Goal: Task Accomplishment & Management: Complete application form

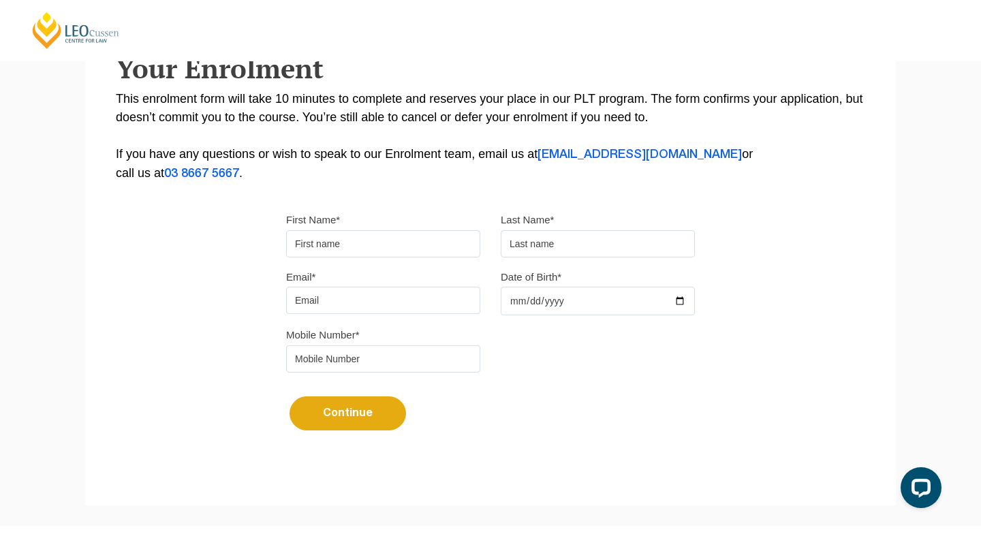
scroll to position [255, 0]
click at [353, 258] on input "First Name*" at bounding box center [383, 244] width 194 height 27
type input "Lam"
click at [552, 247] on input "text" at bounding box center [598, 244] width 194 height 27
type input "Yeung"
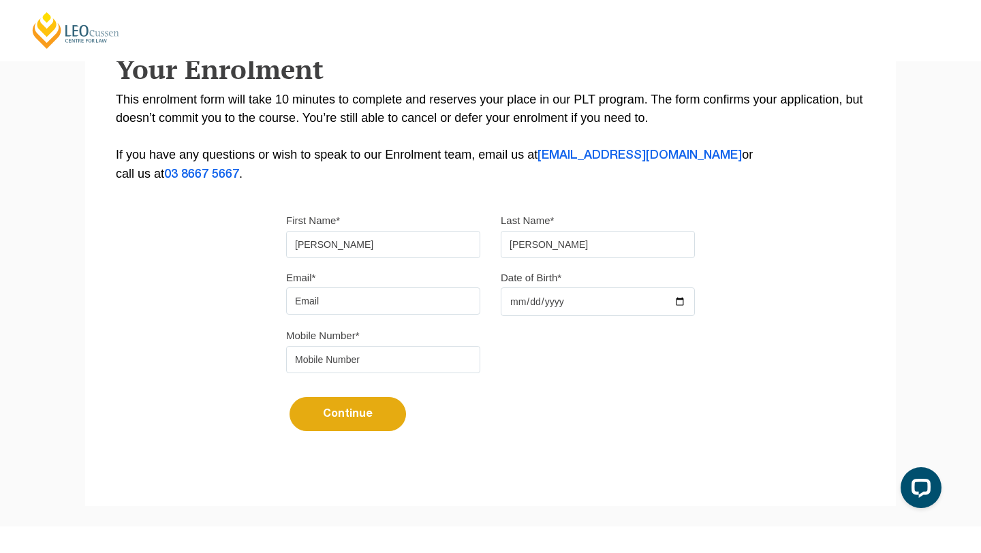
click at [412, 302] on input "Email*" at bounding box center [383, 300] width 194 height 27
type input "hazelyeung127@gmail.com"
click at [558, 306] on input "Date of Birth*" at bounding box center [598, 301] width 194 height 29
click at [674, 306] on input "Date of Birth*" at bounding box center [598, 301] width 194 height 29
type input "2002-04-20"
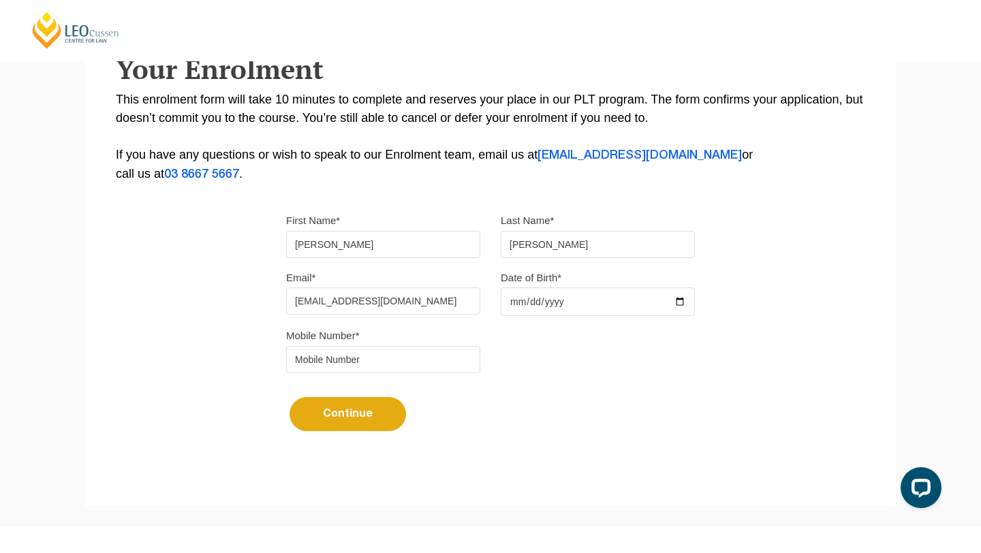
click at [391, 372] on input "tel" at bounding box center [383, 359] width 194 height 27
type input "0435085420"
click at [375, 424] on button "Continue" at bounding box center [347, 414] width 116 height 34
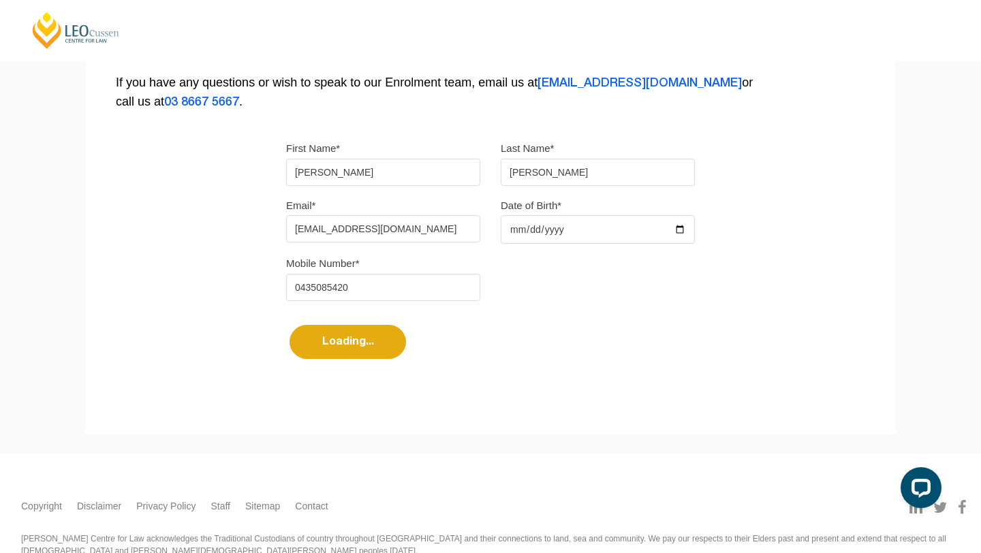
select select
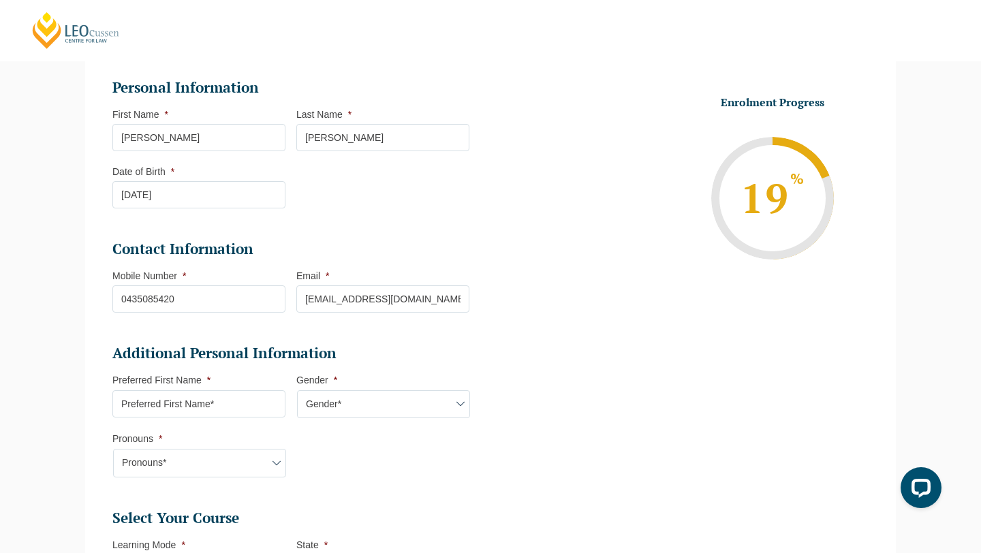
scroll to position [180, 0]
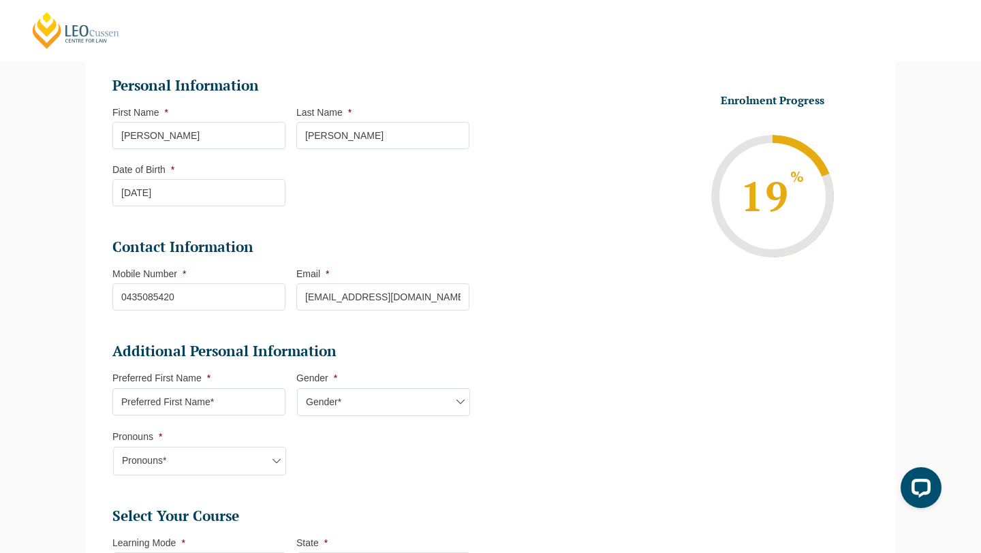
click at [234, 394] on input "Preferred First Name *" at bounding box center [198, 401] width 173 height 27
type input "Lam"
click at [219, 454] on select "Pronouns* She/Her/Hers He/Him/His They/Them/Theirs Other Prefer not to disclose" at bounding box center [199, 461] width 173 height 29
select select "She/Her/Hers"
click at [336, 408] on select "Gender* Male Female Nonbinary Intersex Prefer not to disclose Other" at bounding box center [383, 402] width 173 height 29
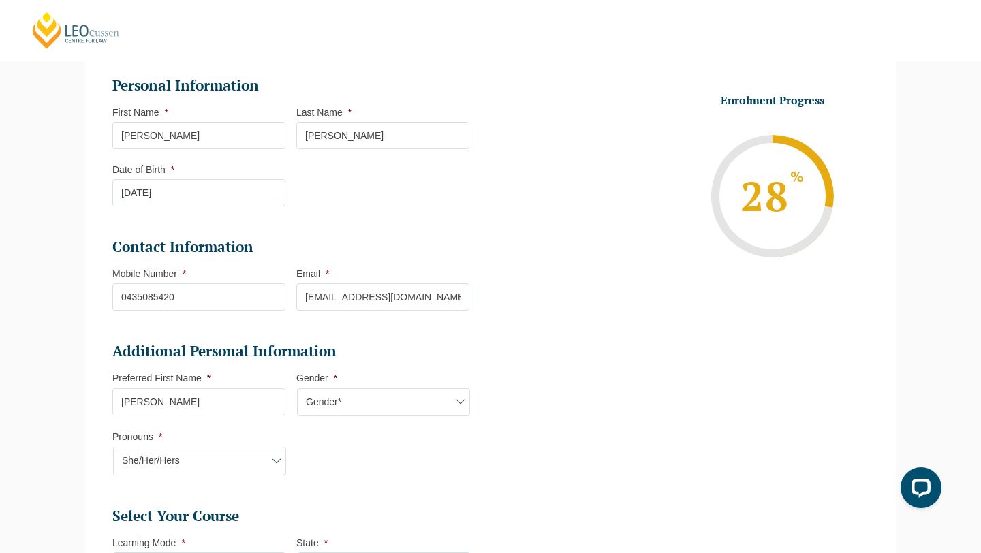
select select "[DEMOGRAPHIC_DATA]"
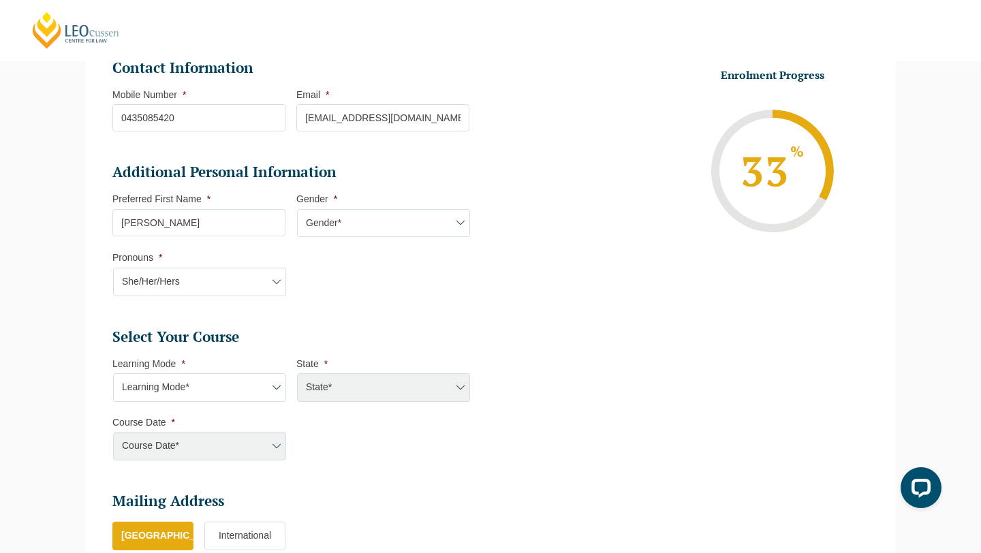
scroll to position [372, 0]
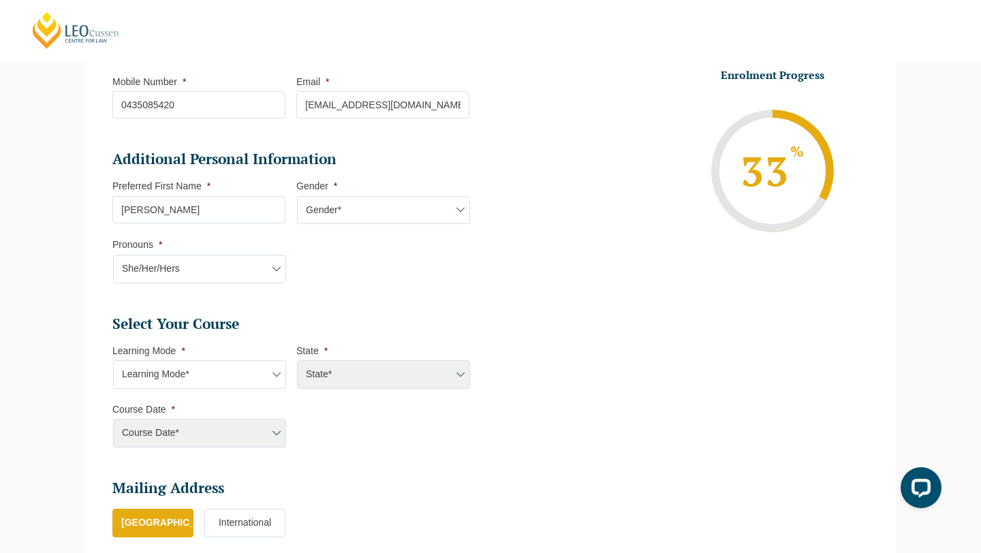
click at [236, 367] on select "Learning Mode* Online Full Time Learning Online Part Time Learning Blended Full…" at bounding box center [199, 374] width 173 height 29
select select "Online Full Time Learning"
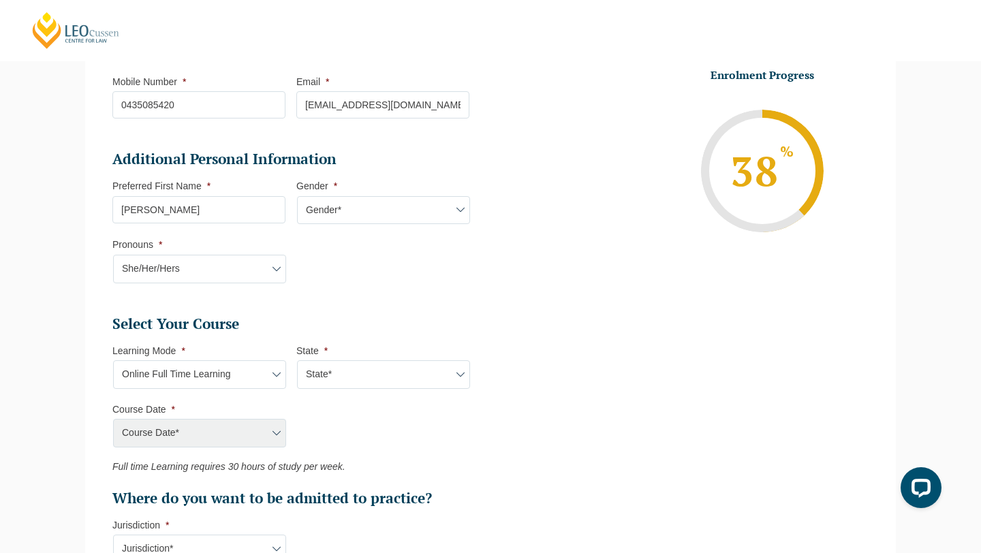
click at [323, 379] on select "State* National (ACT/NSW, VIC, QLD, SA, WA)" at bounding box center [383, 374] width 173 height 29
select select "National ([GEOGRAPHIC_DATA]/[GEOGRAPHIC_DATA], [GEOGRAPHIC_DATA], [GEOGRAPHIC_D…"
click at [255, 381] on select "Learning Mode* Online Full Time Learning Online Part Time Learning Blended Full…" at bounding box center [199, 374] width 173 height 29
select select "Onsite Full Time Learning"
select select
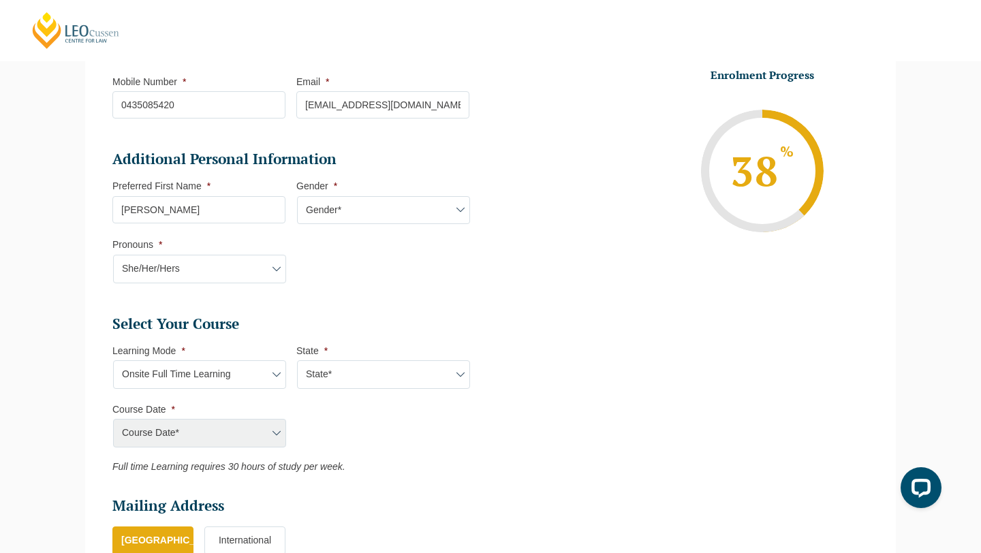
click at [337, 383] on select "State* VIC" at bounding box center [383, 374] width 173 height 29
click at [225, 381] on select "Learning Mode* Online Full Time Learning Online Part Time Learning Blended Full…" at bounding box center [199, 374] width 173 height 29
select select "Online Full Time Learning"
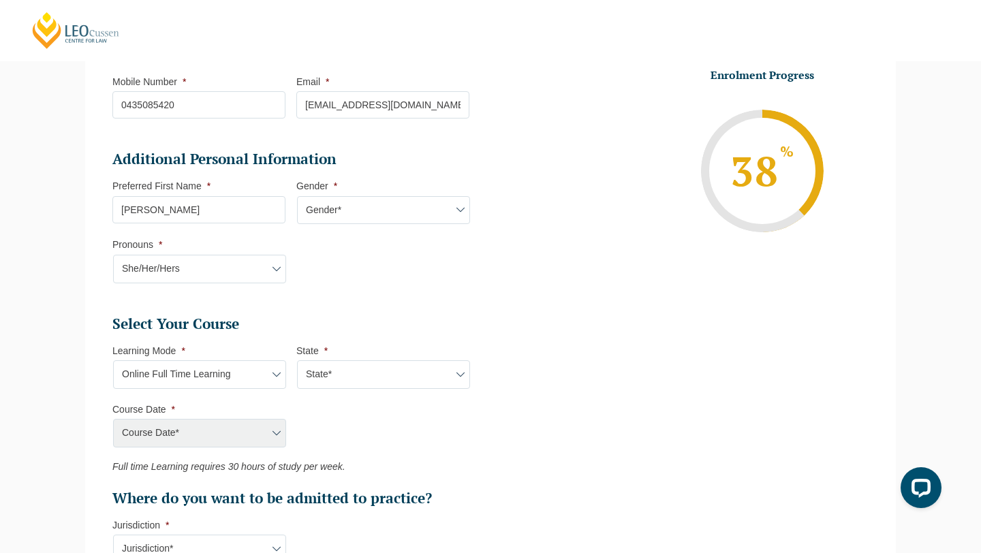
click at [319, 379] on select "State* National (ACT/NSW, VIC, QLD, SA, WA)" at bounding box center [383, 374] width 173 height 29
select select "National ([GEOGRAPHIC_DATA]/[GEOGRAPHIC_DATA], [GEOGRAPHIC_DATA], [GEOGRAPHIC_D…"
click at [264, 432] on select "Course Date* December 2025 (08-Dec-2025 to 16-May-2026) January 2026 (27-Jan-20…" at bounding box center [199, 433] width 173 height 29
select select "[DATE] ([DATE] to [DATE])"
type input "Intake 11 December 2025 FT"
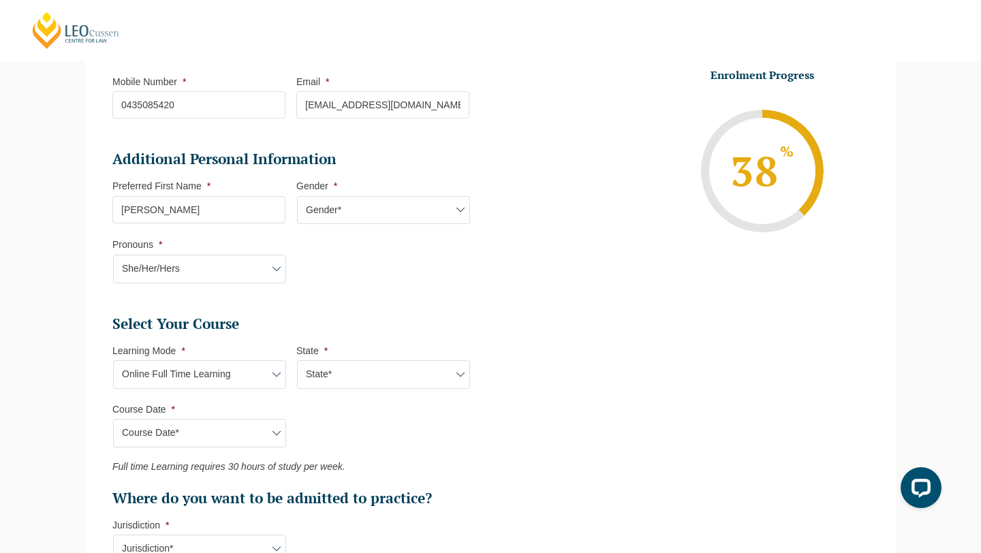
type input "Practical Legal Training (NAT)"
select select "NAT PLT (DEC) 2025 Full Time Online"
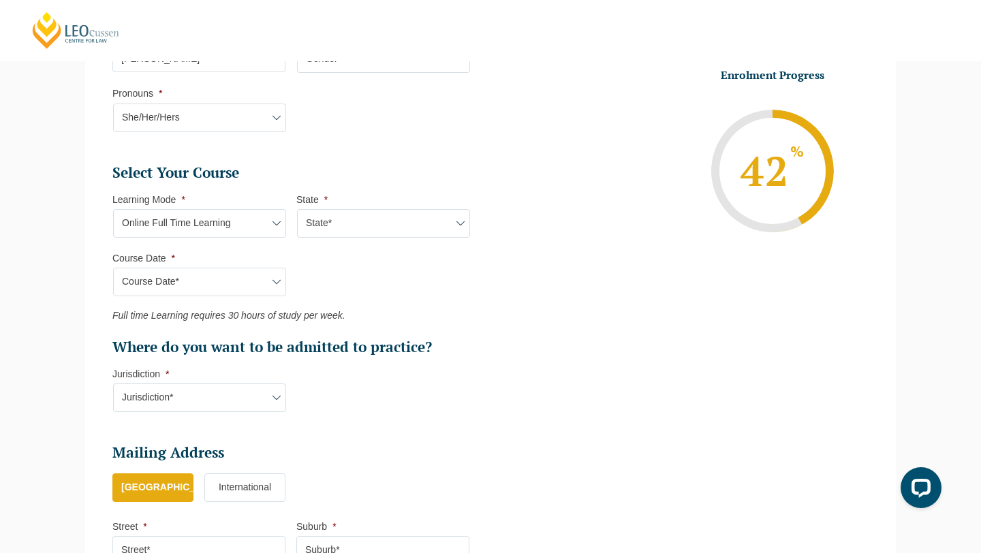
scroll to position [531, 0]
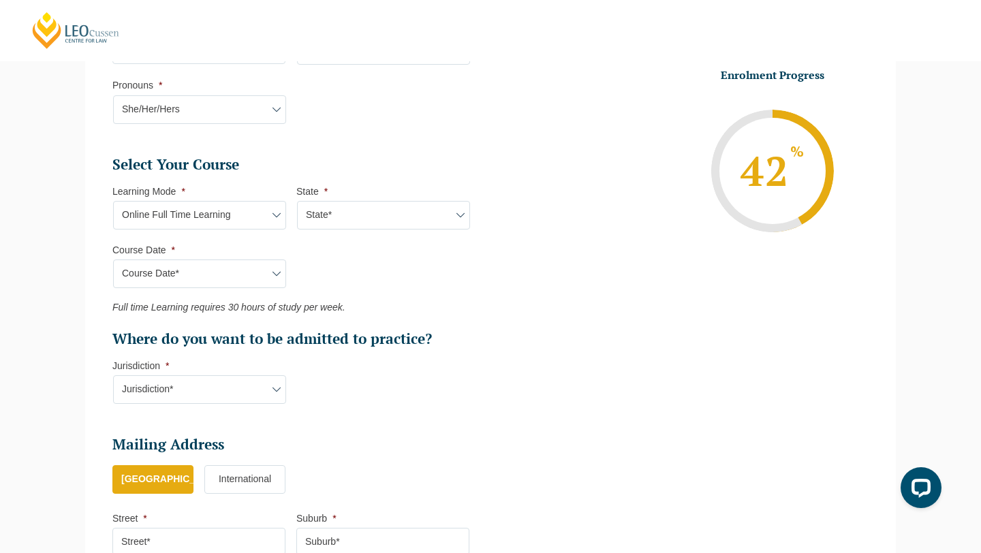
click at [255, 394] on select "Jurisdiction* VIC ACT/NSW SA WA QLD" at bounding box center [199, 389] width 173 height 29
select select "VIC"
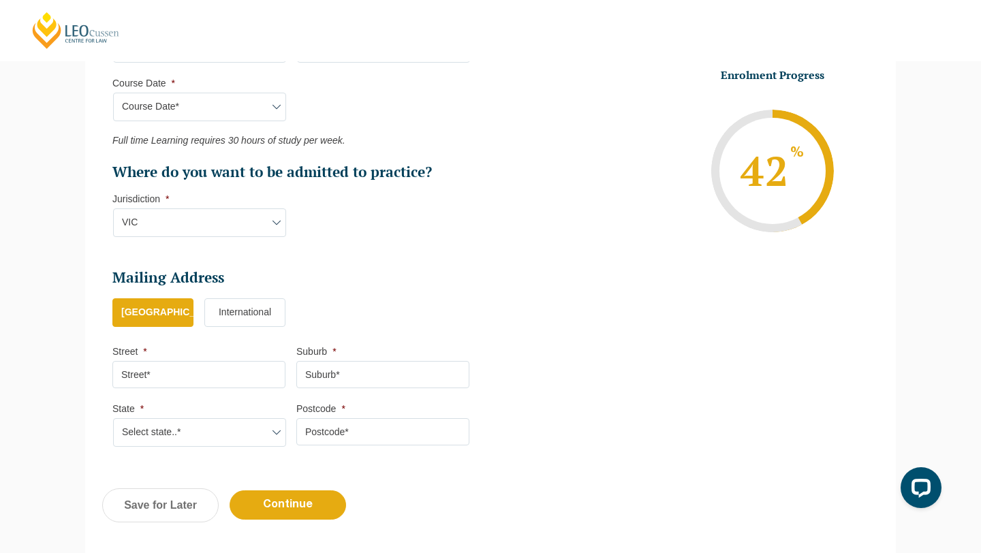
scroll to position [733, 0]
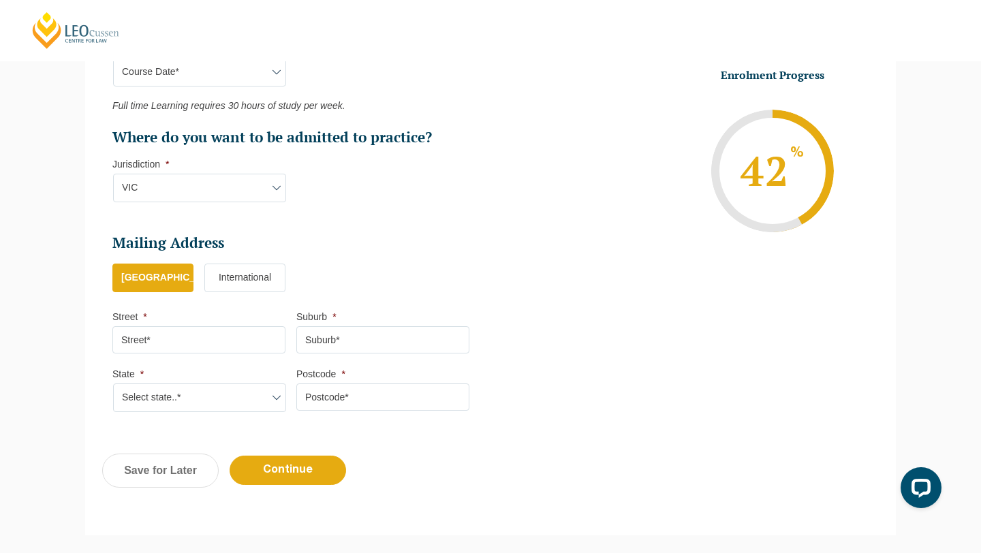
click at [197, 337] on input "Street *" at bounding box center [198, 339] width 173 height 27
click at [238, 284] on label "International" at bounding box center [244, 278] width 81 height 29
click at [0, 0] on input "International" at bounding box center [0, 0] width 0 height 0
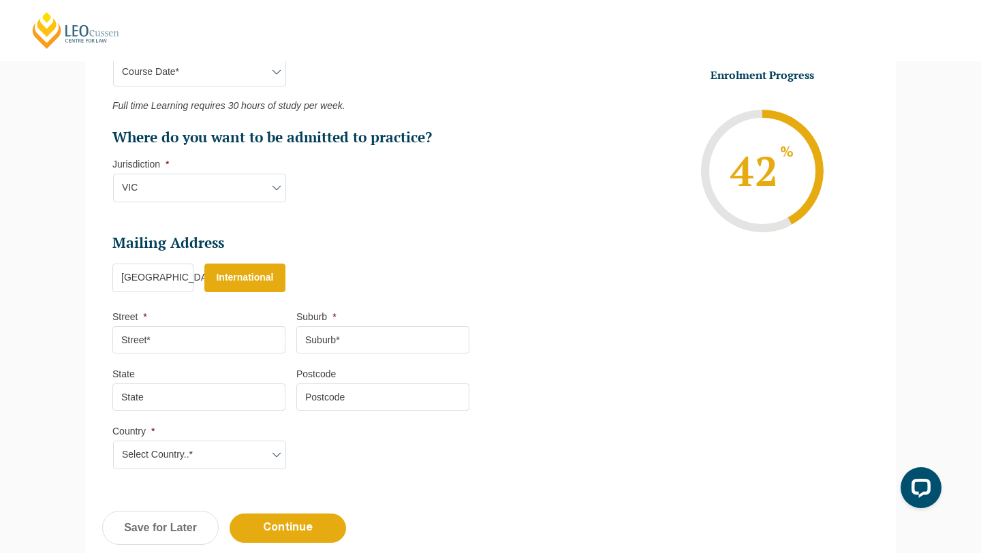
click at [167, 292] on label "[GEOGRAPHIC_DATA]" at bounding box center [152, 278] width 81 height 29
click at [0, 0] on input "[GEOGRAPHIC_DATA]" at bounding box center [0, 0] width 0 height 0
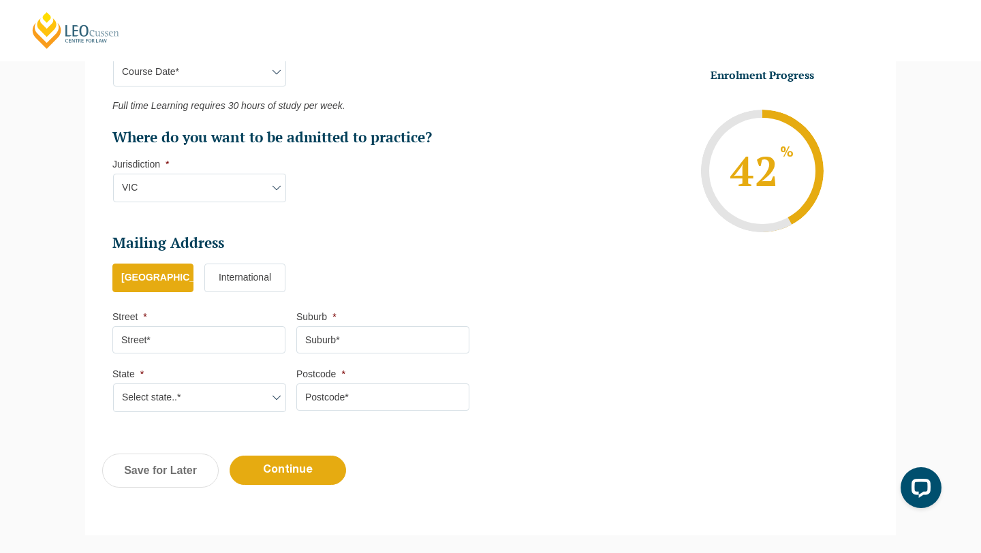
click at [219, 282] on label "International" at bounding box center [244, 278] width 81 height 29
click at [0, 0] on input "International" at bounding box center [0, 0] width 0 height 0
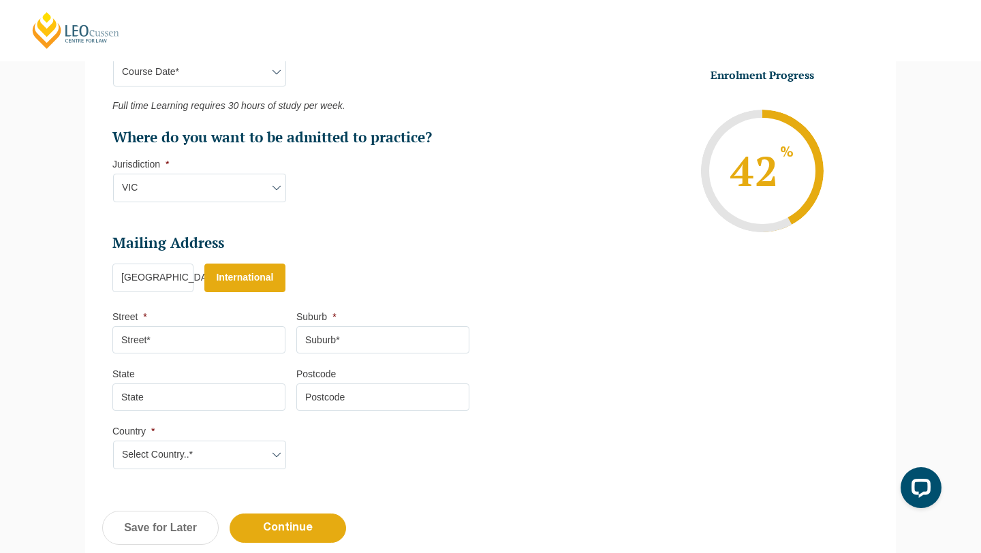
click at [197, 460] on select "Select Country..* Afghanistan Åland Islands Albania Algeria American Samoa Ando…" at bounding box center [199, 455] width 173 height 29
select select "[GEOGRAPHIC_DATA]"
click at [203, 349] on input "Street *" at bounding box center [198, 339] width 173 height 27
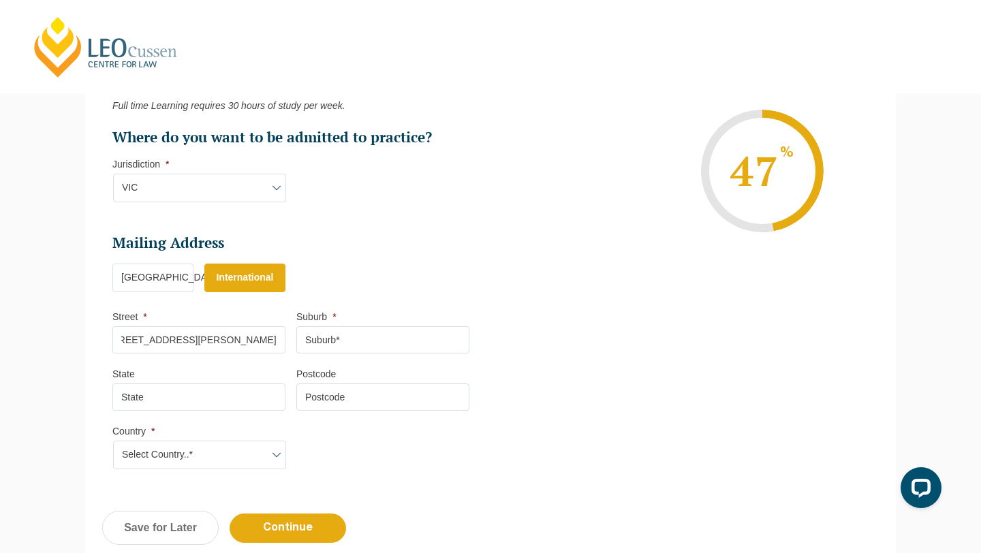
scroll to position [0, 0]
click at [270, 339] on input "Rm B203, Chun Yat Court, 6001 Tai Po Road, Shatin" at bounding box center [198, 339] width 173 height 27
drag, startPoint x: 274, startPoint y: 343, endPoint x: 360, endPoint y: 343, distance: 86.5
click at [360, 306] on ul "Mailing Address Mailing Country * Australia International Street * Rm B203, Chu…" at bounding box center [296, 270] width 368 height 73
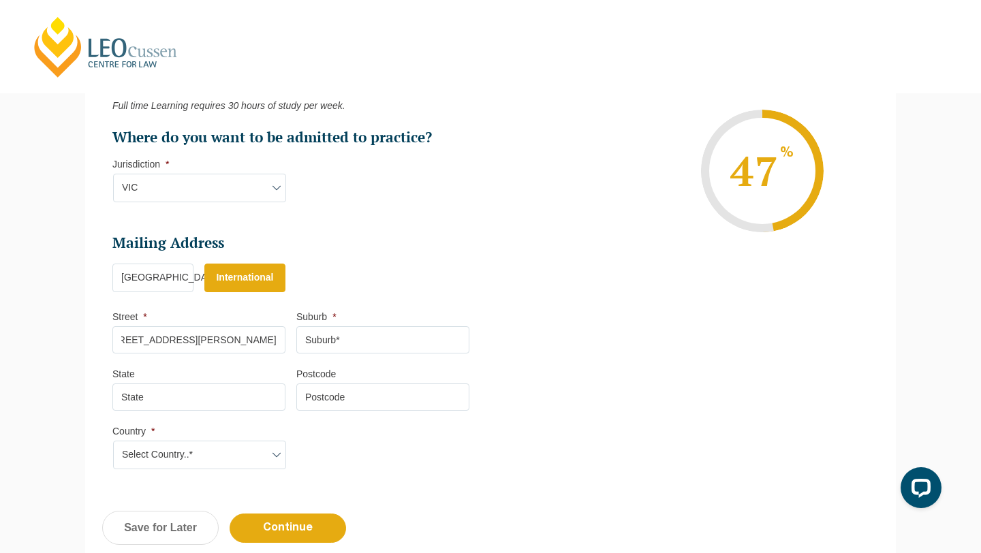
click at [275, 346] on input "Rm B203, Chun Yat Court, 6001 Tai Po Road, Shatin" at bounding box center [198, 339] width 173 height 27
type input "Rm B203, Chun Yat Court, 6001 Tai Po Road, Shatin, New Territories"
click at [358, 339] on input "Suburb *" at bounding box center [382, 339] width 173 height 27
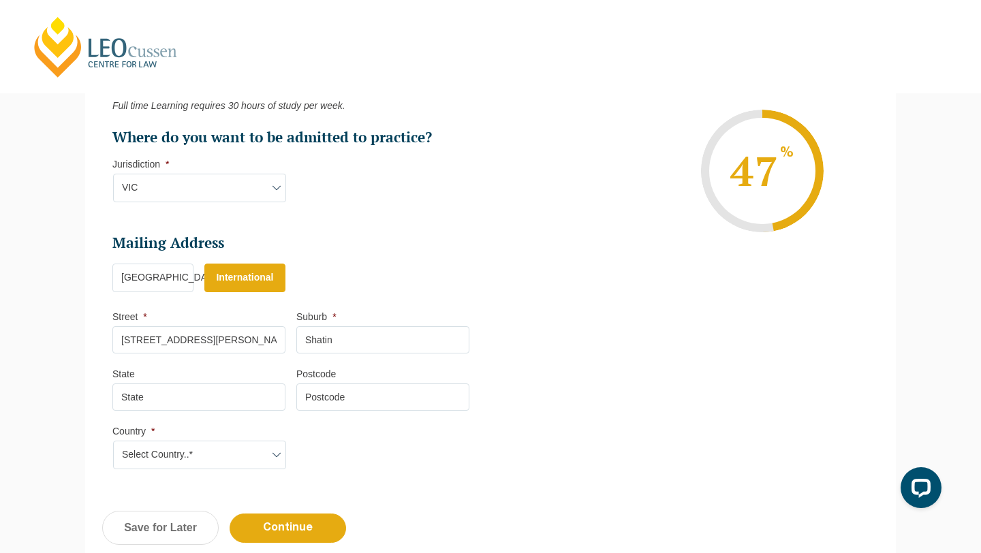
type input "Shatin"
click at [244, 396] on input "State" at bounding box center [198, 396] width 173 height 27
click at [271, 538] on input "Continue" at bounding box center [287, 527] width 116 height 29
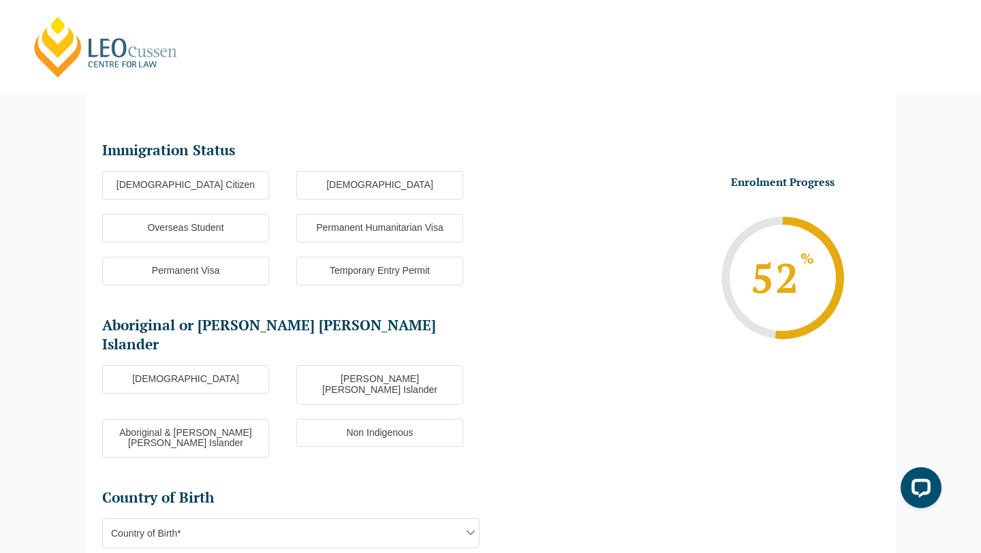
scroll to position [118, 0]
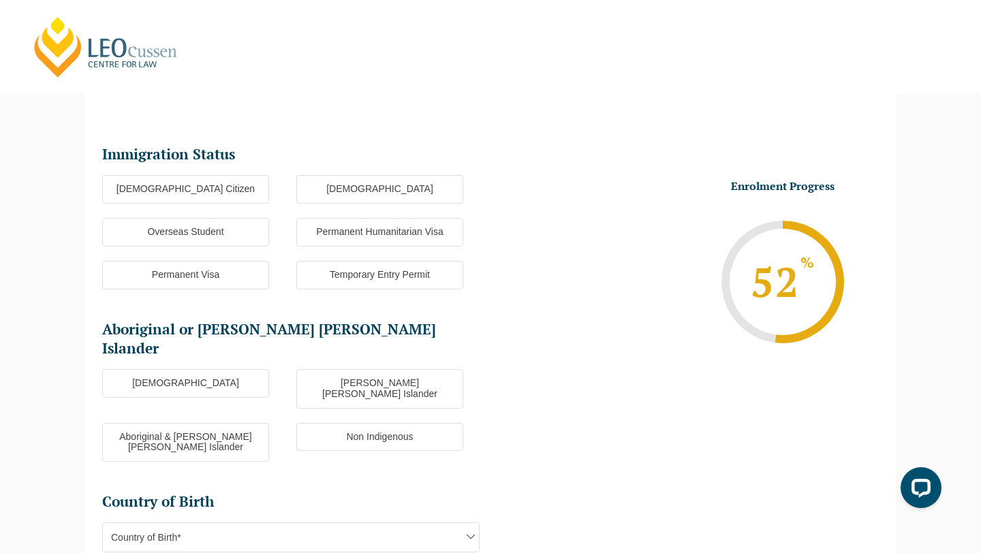
click at [400, 189] on label "[DEMOGRAPHIC_DATA]" at bounding box center [379, 189] width 167 height 29
click at [0, 0] on input "[DEMOGRAPHIC_DATA]" at bounding box center [0, 0] width 0 height 0
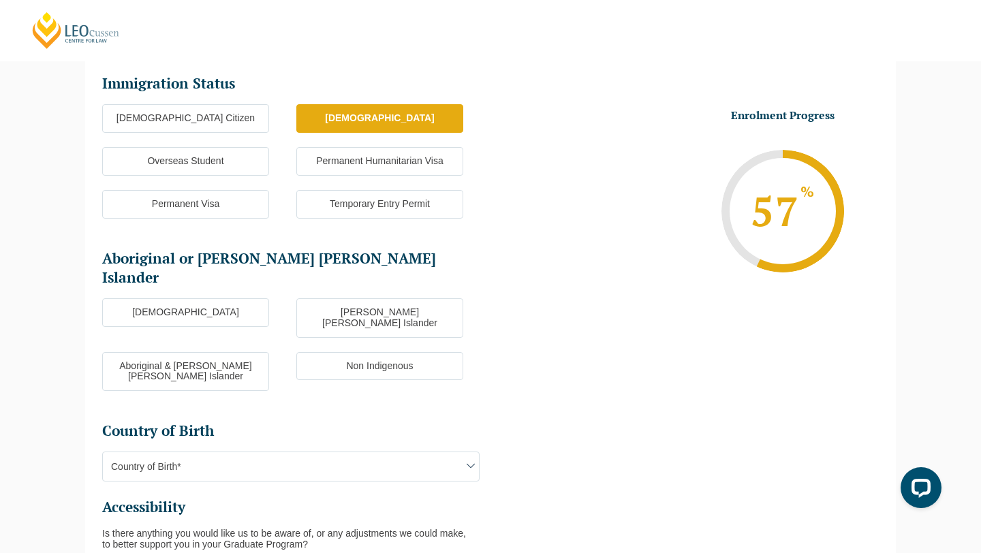
scroll to position [193, 0]
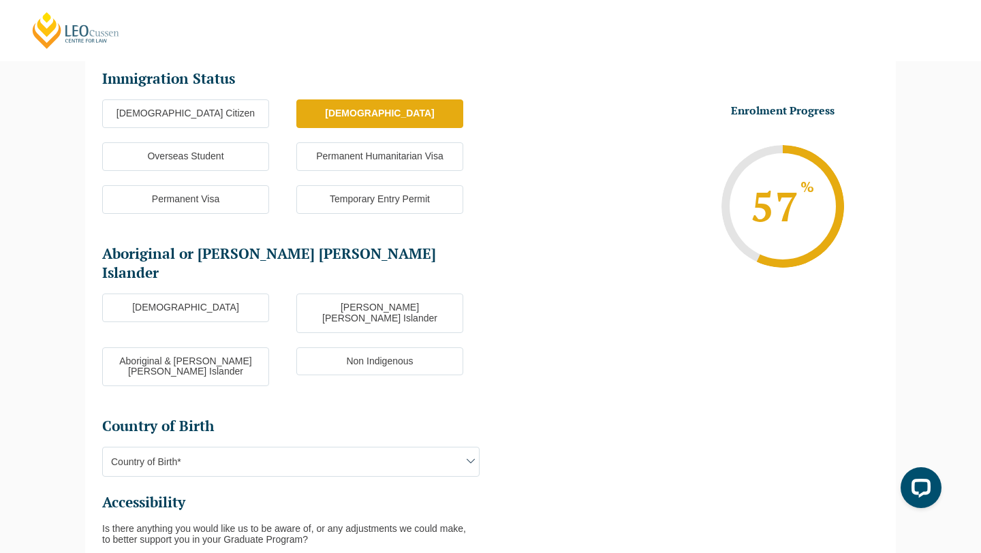
click at [372, 347] on label "Non Indigenous" at bounding box center [379, 361] width 167 height 29
click at [0, 0] on input "Non Indigenous" at bounding box center [0, 0] width 0 height 0
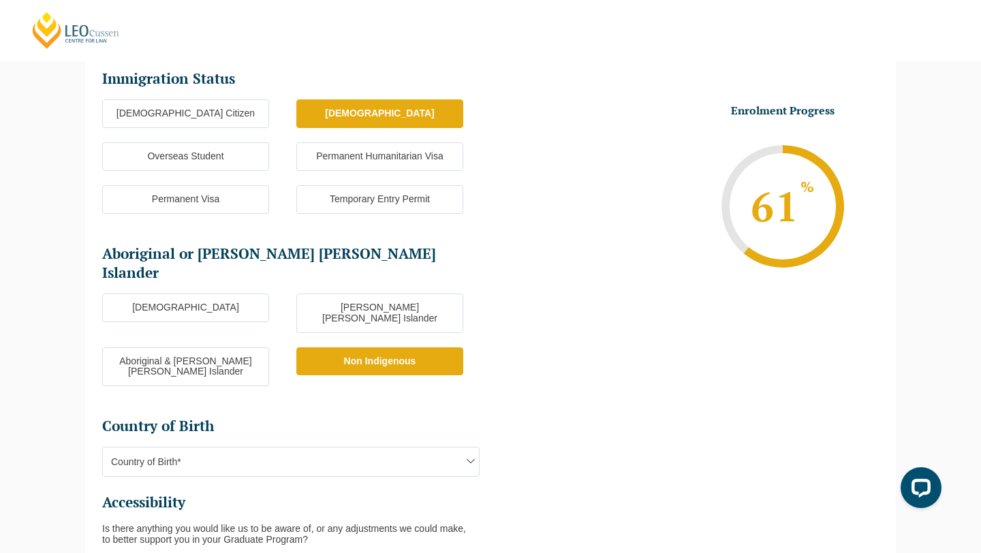
click at [321, 447] on span "Country of Birth*" at bounding box center [291, 461] width 376 height 29
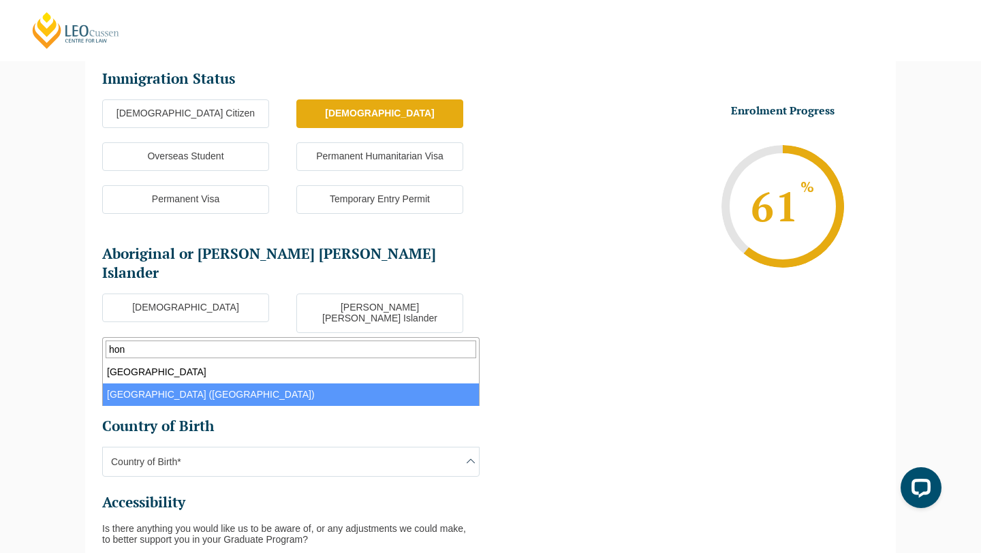
type input "hong"
select select "Hong Kong (SAR of China) 6102"
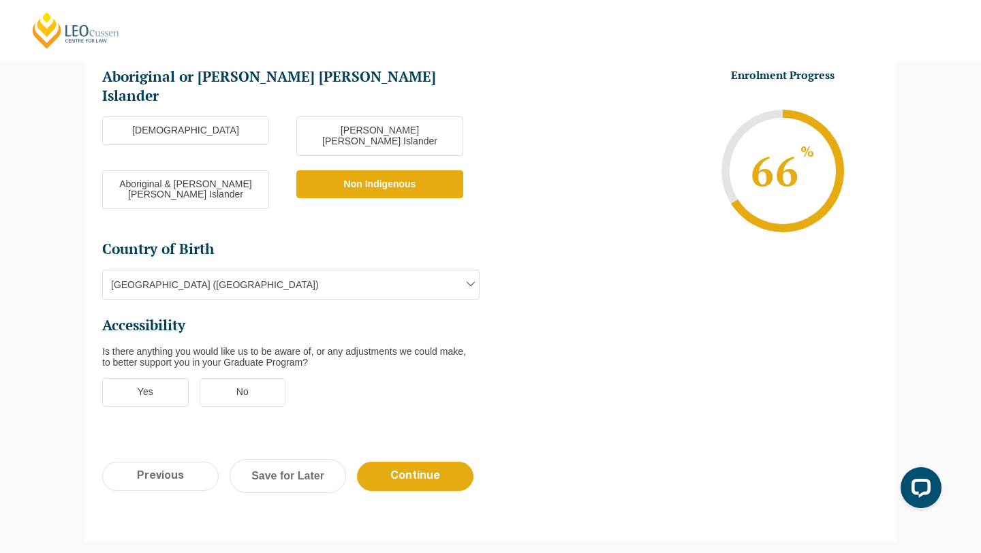
scroll to position [377, 0]
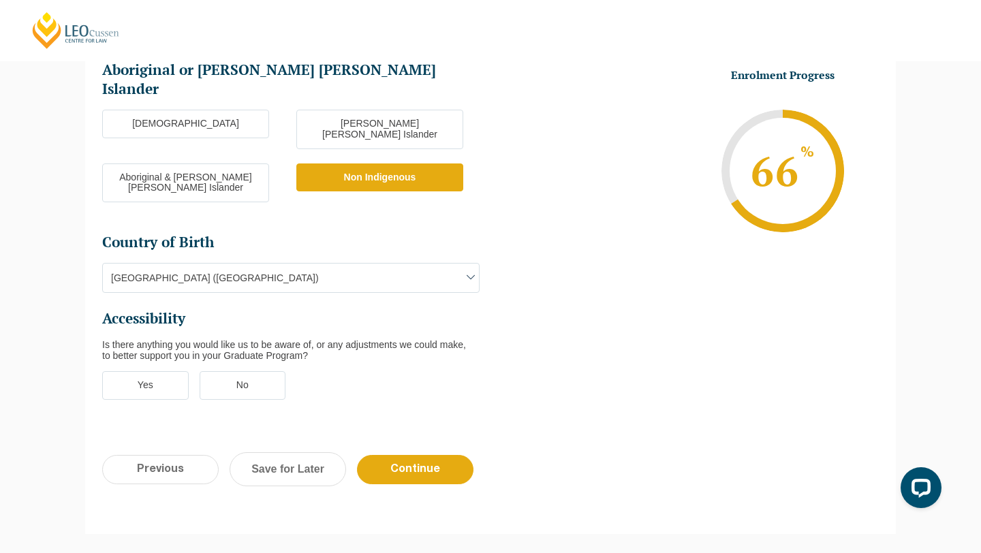
click at [253, 371] on label "No" at bounding box center [243, 385] width 86 height 29
click at [0, 0] on input "No" at bounding box center [0, 0] width 0 height 0
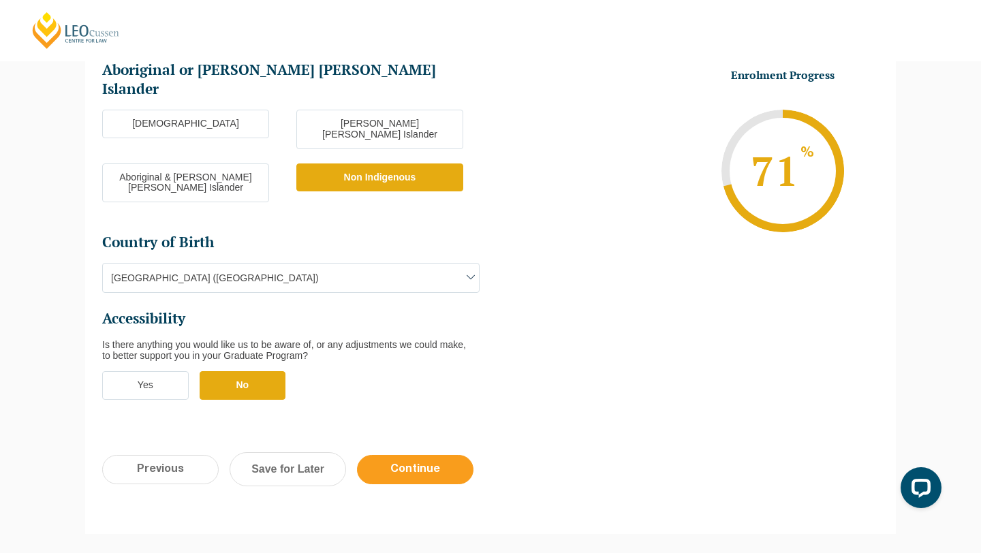
click at [419, 455] on input "Continue" at bounding box center [415, 469] width 116 height 29
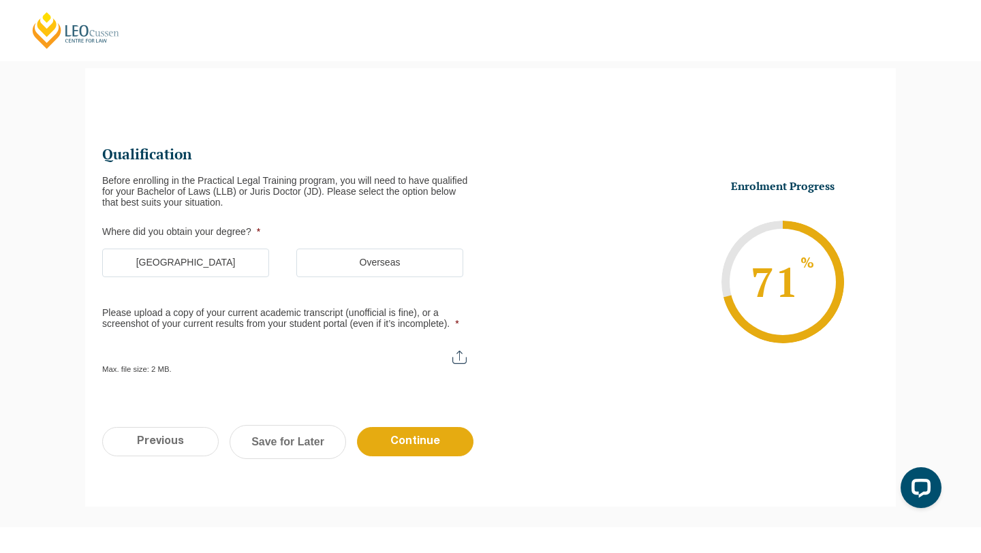
scroll to position [118, 0]
click at [238, 261] on label "[GEOGRAPHIC_DATA]" at bounding box center [185, 263] width 167 height 29
click at [0, 0] on input "[GEOGRAPHIC_DATA]" at bounding box center [0, 0] width 0 height 0
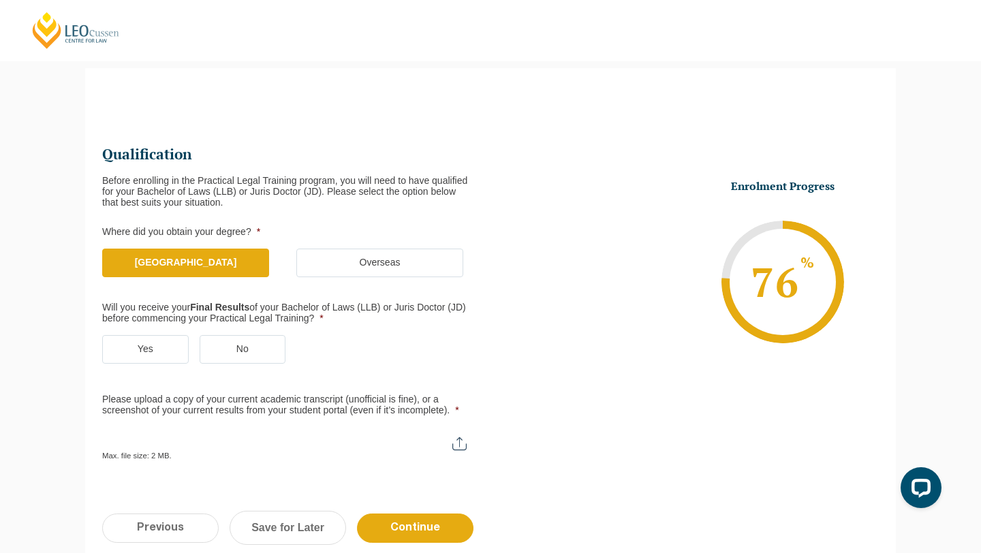
click at [169, 351] on label "Yes" at bounding box center [145, 349] width 86 height 29
click at [0, 0] on input "Yes" at bounding box center [0, 0] width 0 height 0
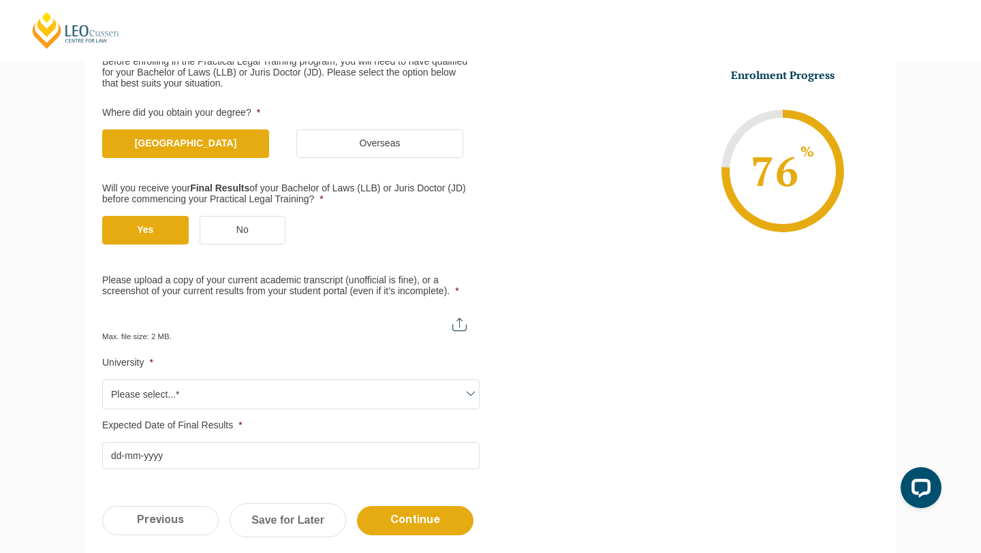
scroll to position [238, 0]
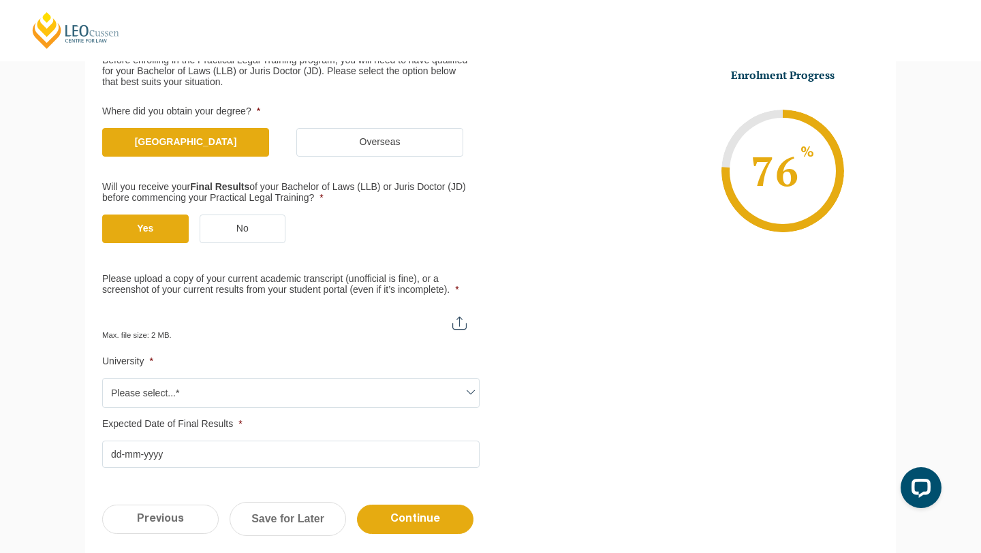
click at [454, 326] on input "Please upload a copy of your current academic transcript (unofficial is fine), …" at bounding box center [290, 317] width 377 height 23
click at [455, 315] on input "Please upload a copy of your current academic transcript (unofficial is fine), …" at bounding box center [290, 317] width 377 height 23
type input "C:\fakepath\Lam Yeung (Hazel) University Statement of Results 2025 Sem 1 .pdf"
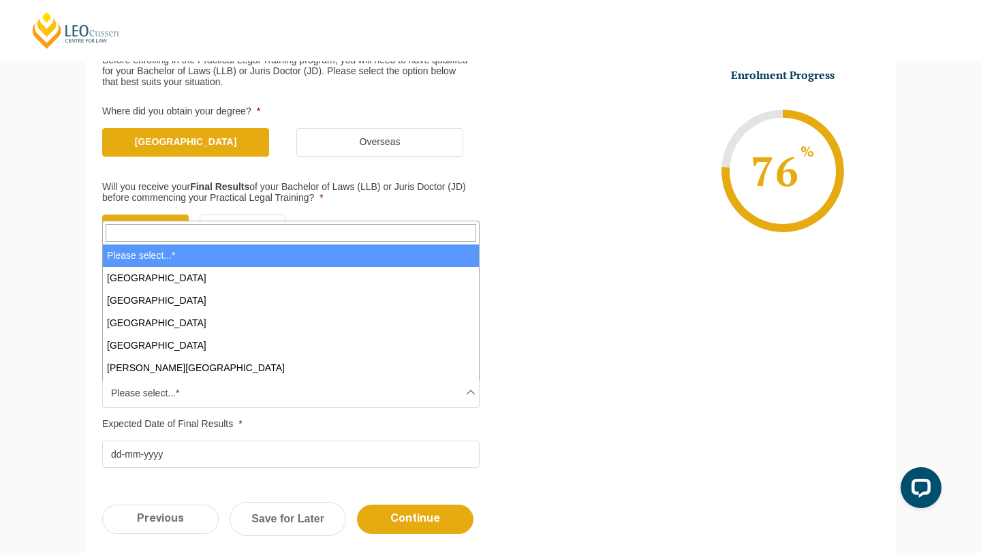
click at [225, 394] on span "Please select...*" at bounding box center [291, 393] width 376 height 29
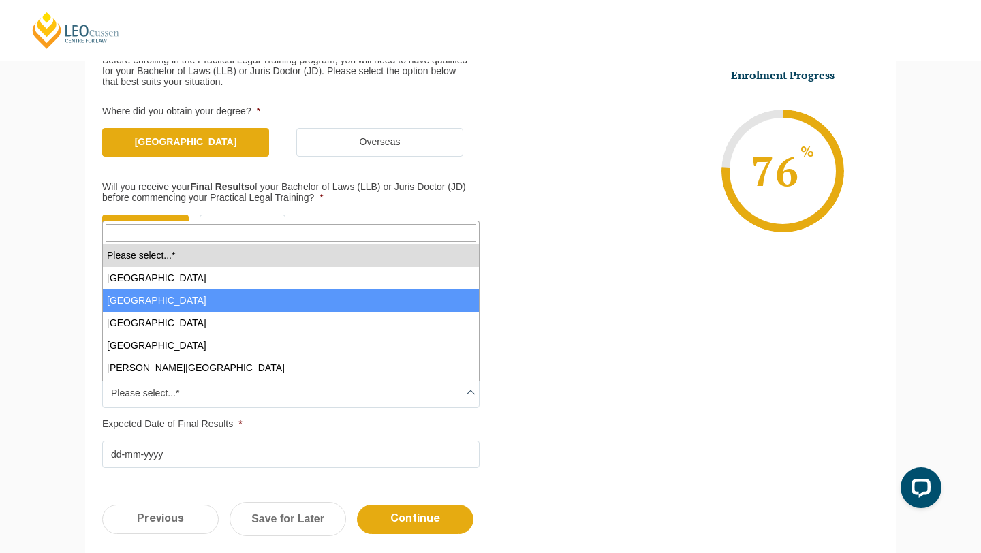
select select "[GEOGRAPHIC_DATA]"
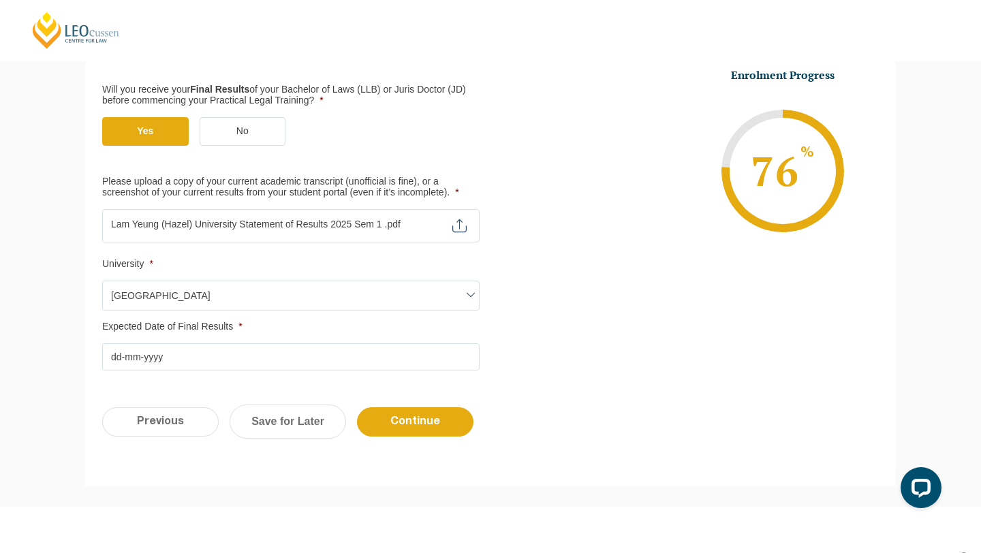
scroll to position [358, 0]
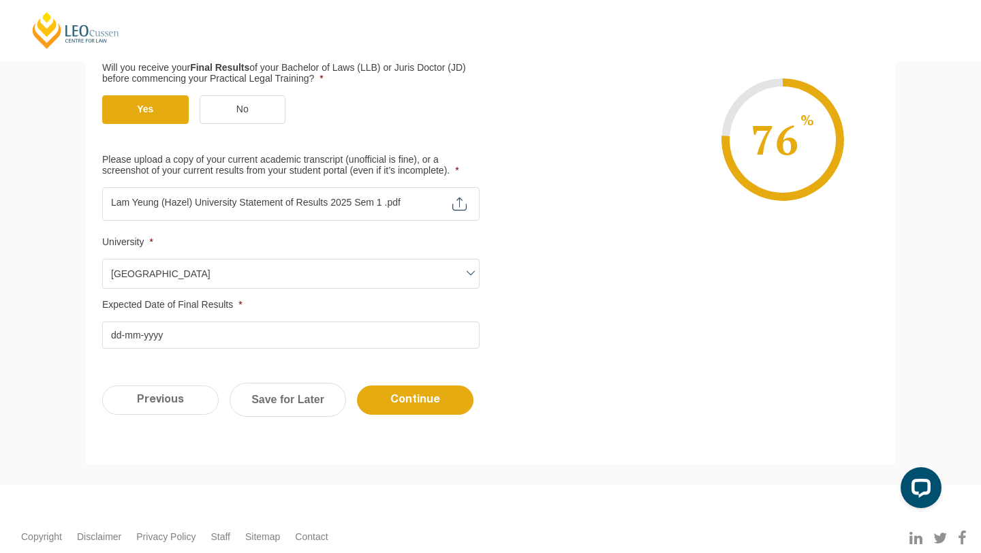
click at [210, 337] on input "Expected Date of Final Results *" at bounding box center [290, 334] width 377 height 27
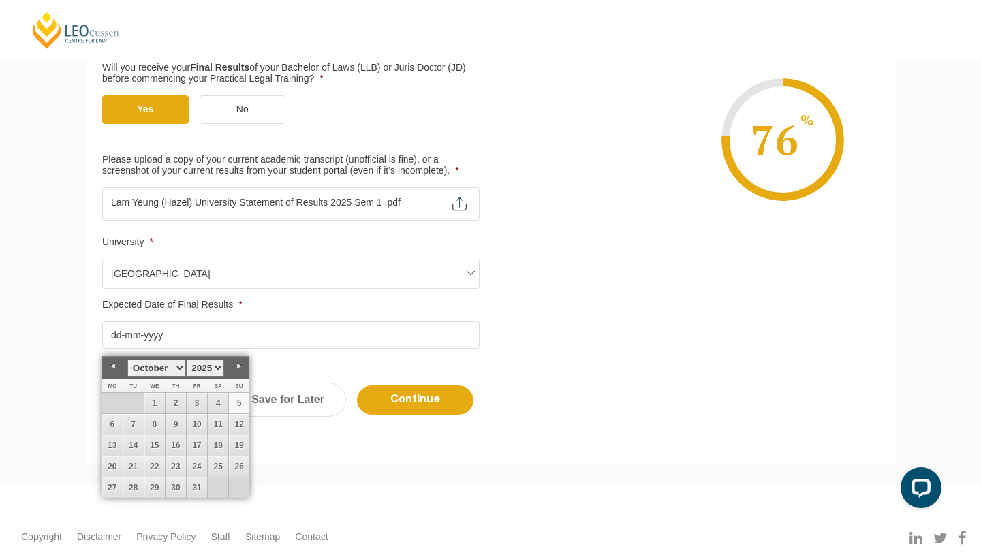
click at [172, 368] on select "January February March April May June July August September October November De…" at bounding box center [156, 368] width 59 height 17
click at [155, 404] on link "3" at bounding box center [154, 403] width 20 height 20
type input "03-12-2025"
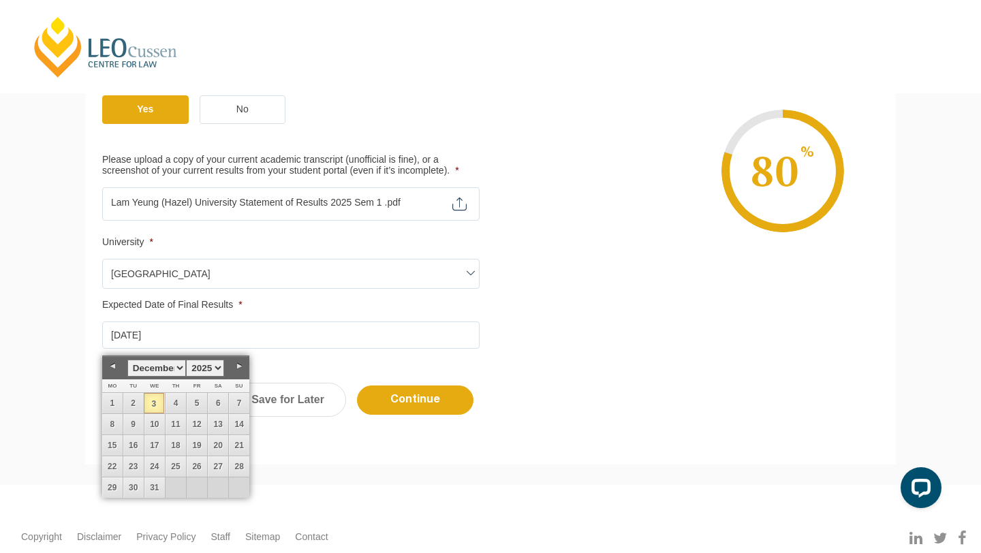
click at [157, 400] on link "3" at bounding box center [154, 403] width 20 height 20
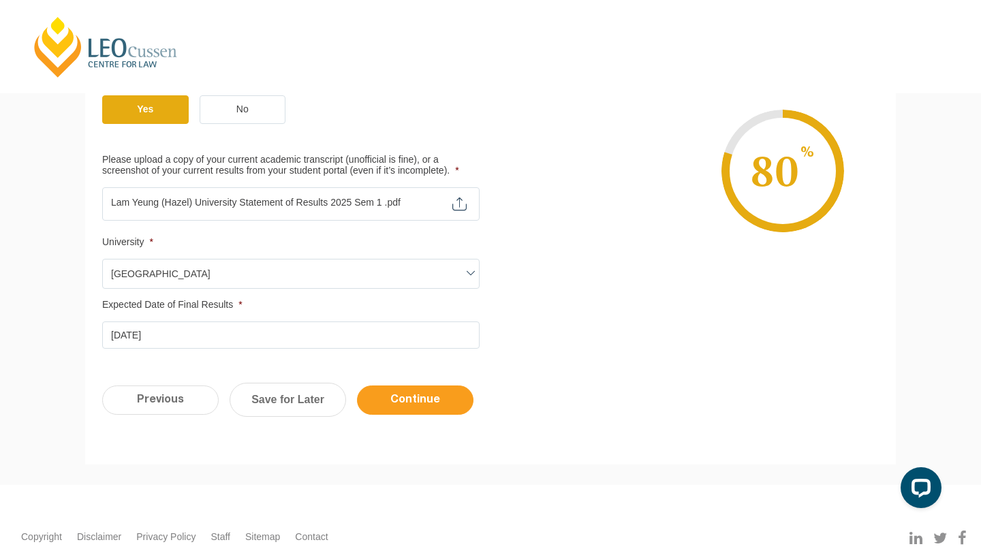
click at [400, 396] on input "Continue" at bounding box center [415, 399] width 116 height 29
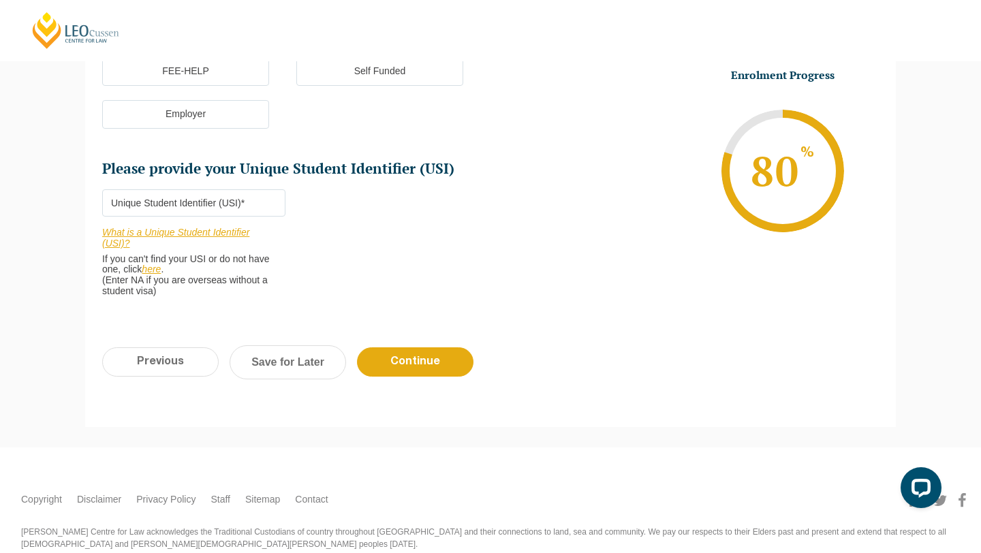
scroll to position [513, 0]
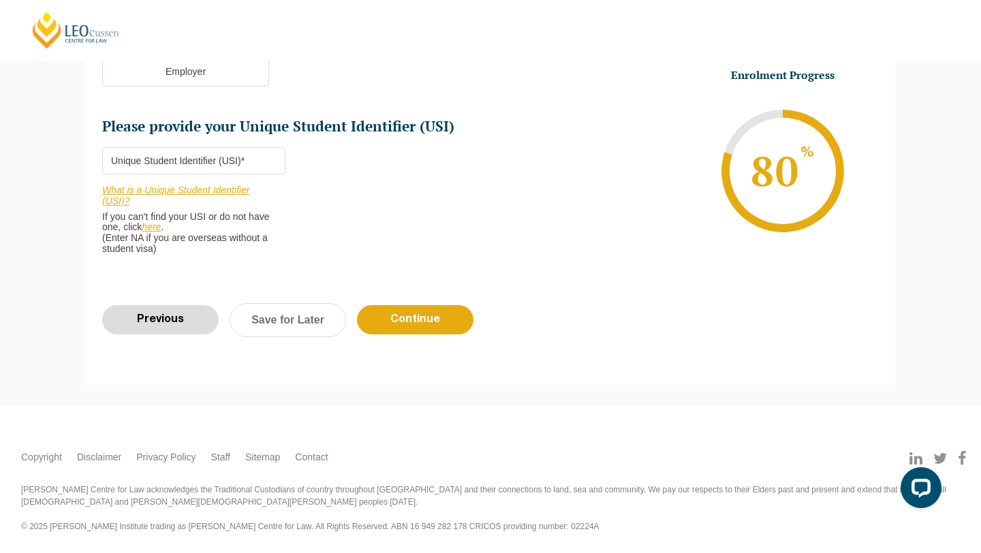
click at [201, 317] on input "Previous" at bounding box center [160, 319] width 116 height 29
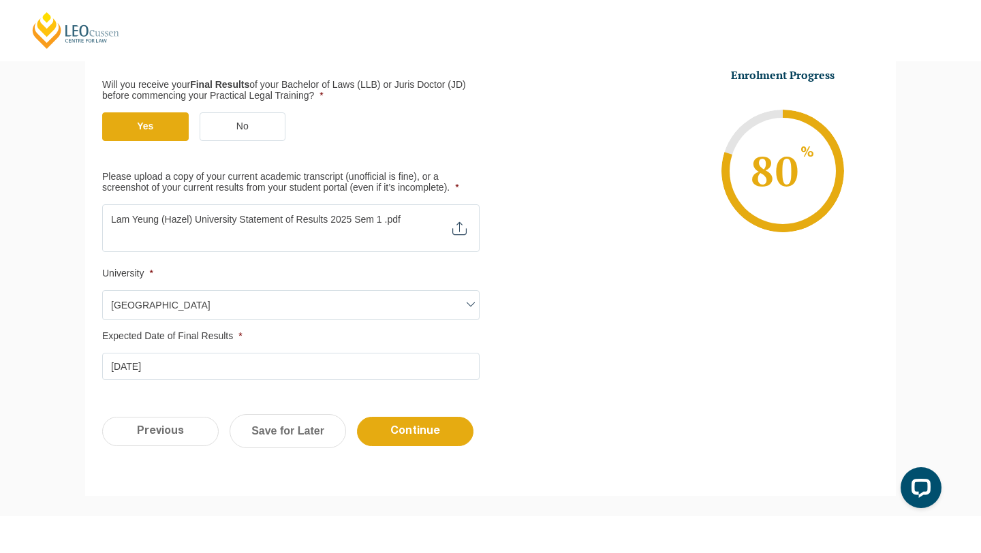
scroll to position [353, 0]
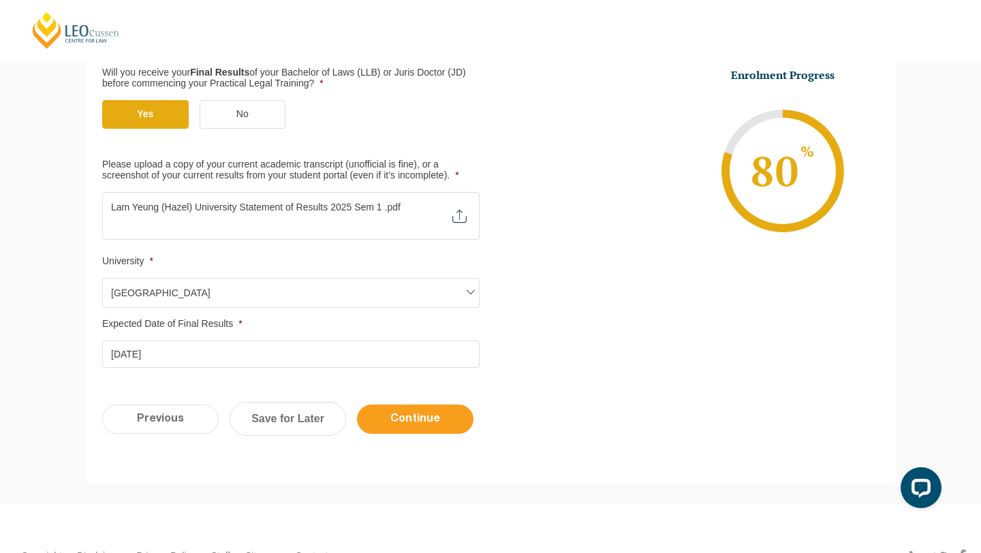
click at [428, 415] on input "Continue" at bounding box center [415, 419] width 116 height 29
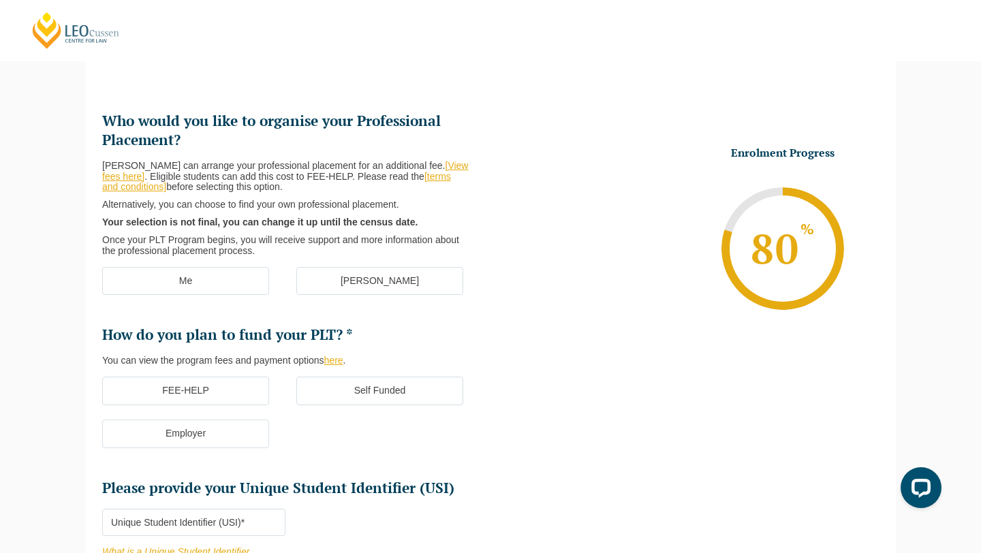
scroll to position [118, 0]
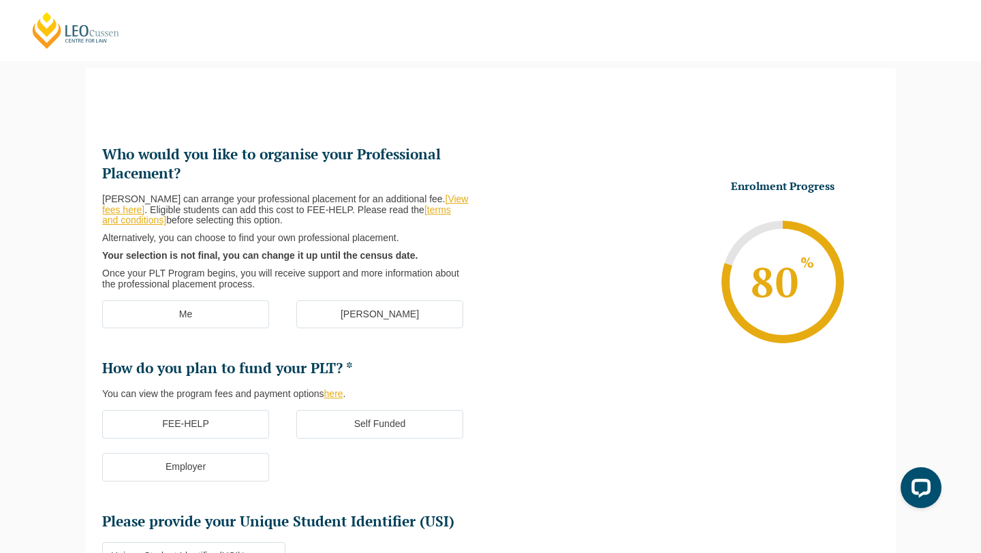
click at [428, 317] on label "[PERSON_NAME]" at bounding box center [379, 314] width 167 height 29
click at [0, 0] on input "[PERSON_NAME]" at bounding box center [0, 0] width 0 height 0
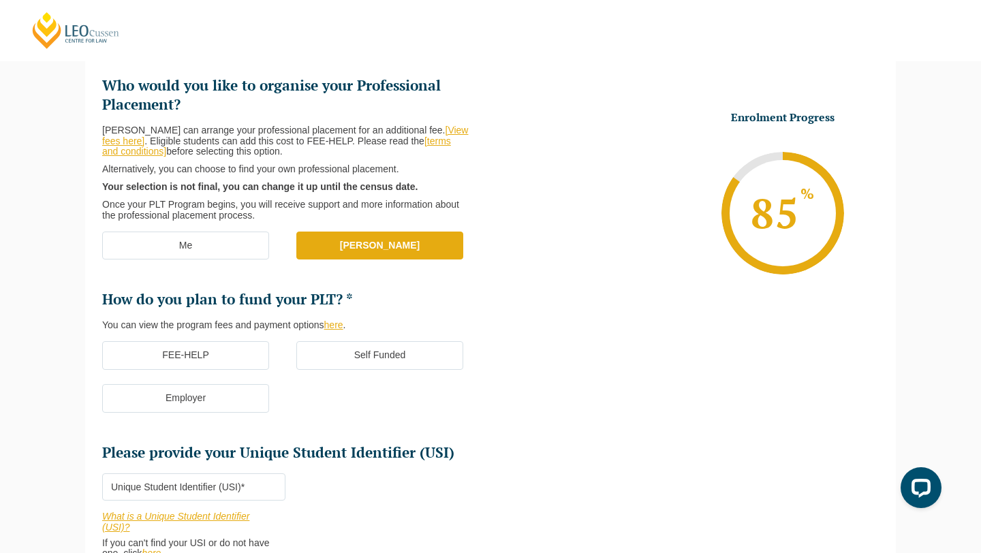
scroll to position [188, 0]
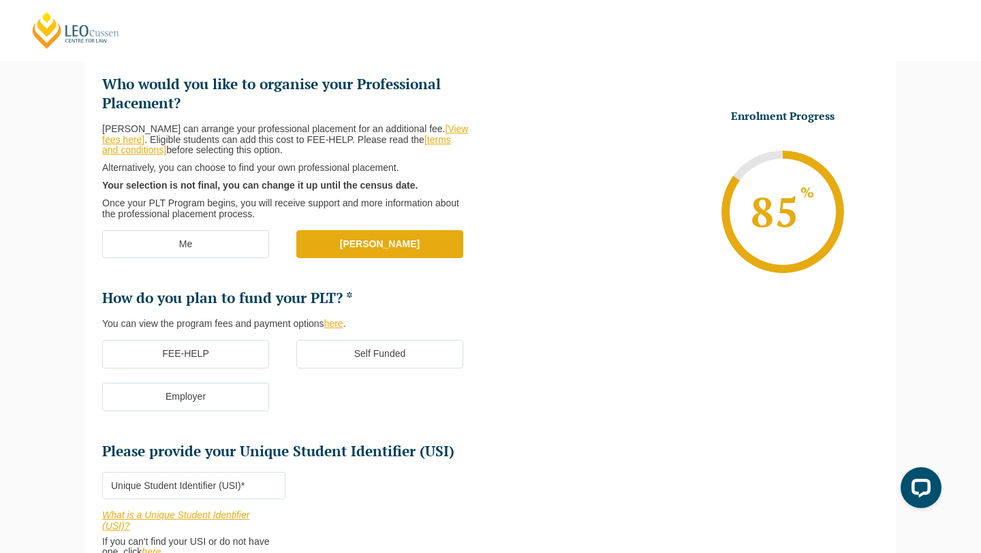
click at [324, 364] on label "Self Funded" at bounding box center [379, 354] width 167 height 29
click at [0, 0] on input "Self Funded" at bounding box center [0, 0] width 0 height 0
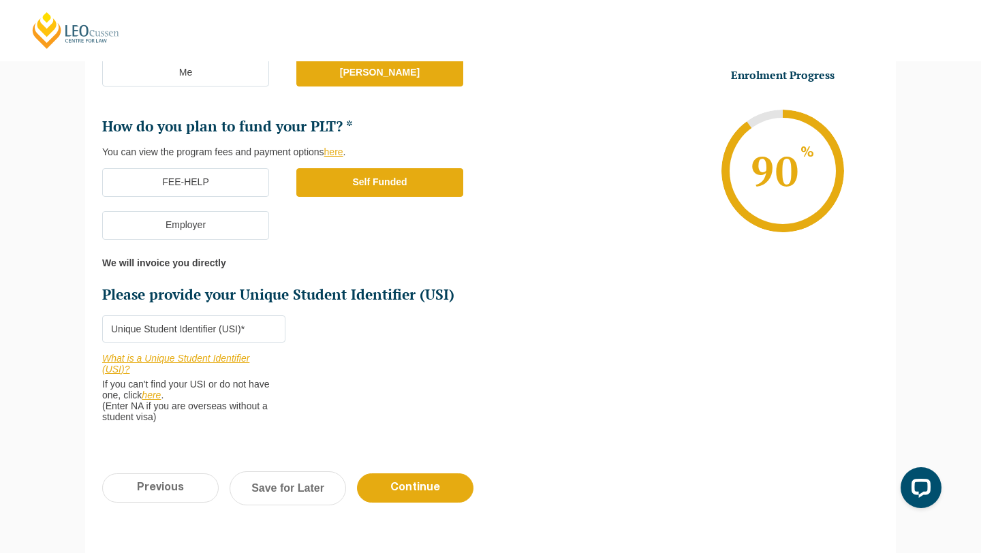
scroll to position [362, 0]
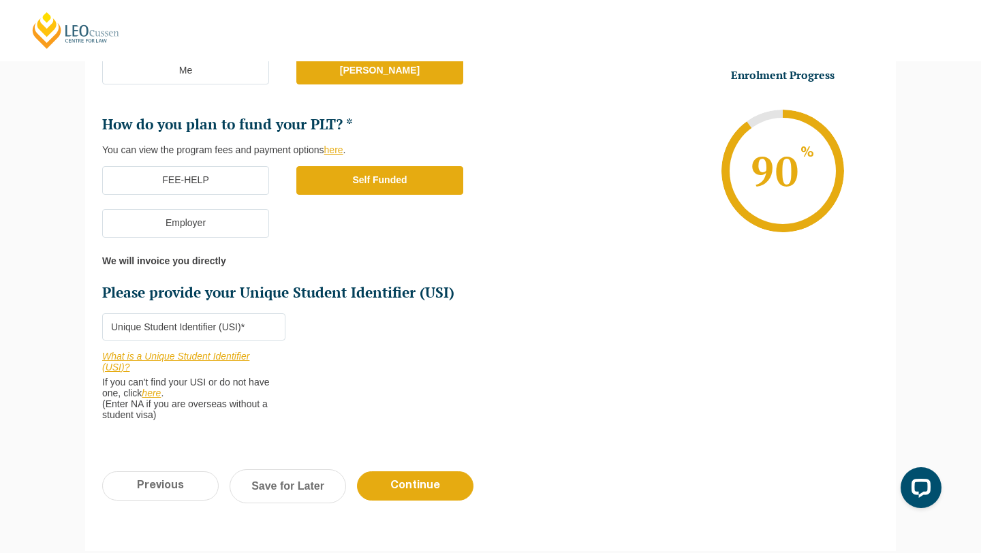
click at [275, 324] on input "Please provide your Unique Student Identifier (USI) *" at bounding box center [193, 326] width 183 height 27
click at [241, 355] on link "What is a Unique Student Identifier (USI)?" at bounding box center [175, 362] width 147 height 22
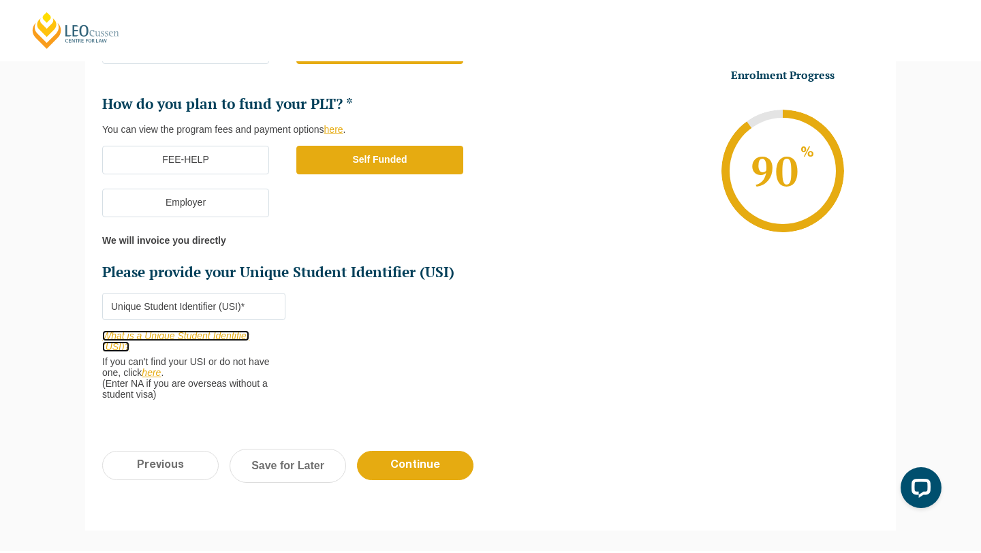
scroll to position [383, 0]
click at [258, 308] on input "Please provide your Unique Student Identifier (USI) *" at bounding box center [193, 305] width 183 height 27
paste input "7D7SCCD2ZQ"
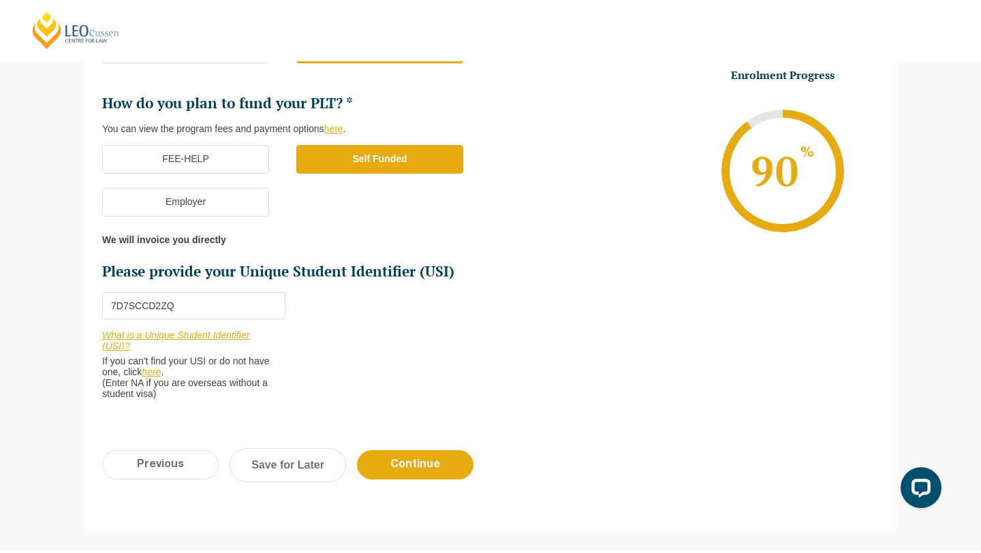
scroll to position [385, 0]
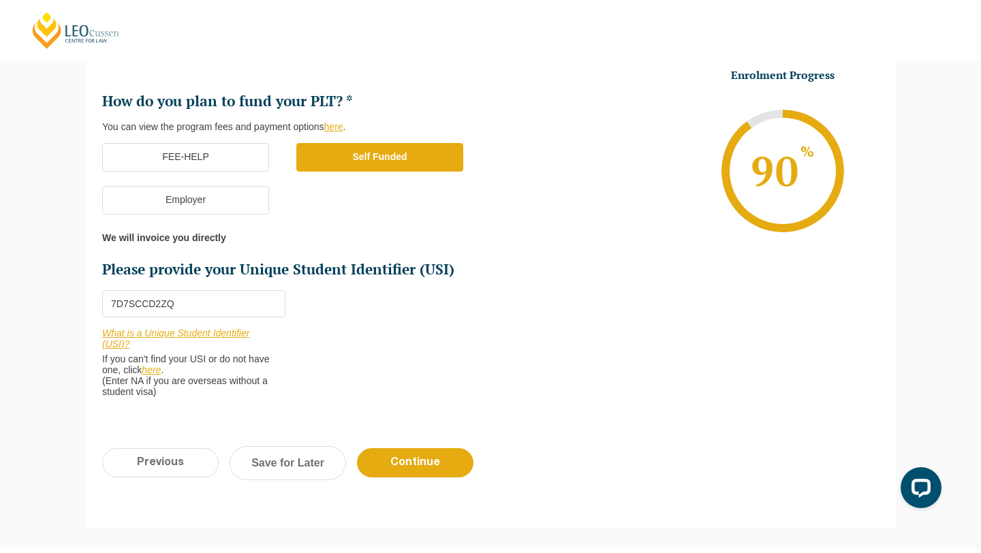
type input "7D7SCCD2ZQ"
click at [332, 128] on link "here" at bounding box center [333, 126] width 19 height 11
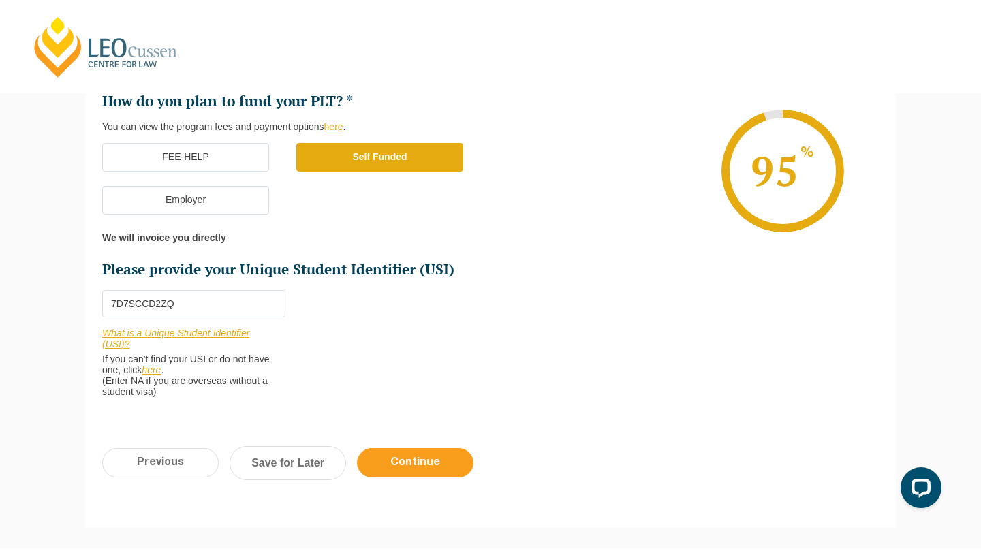
click at [415, 469] on input "Continue" at bounding box center [415, 462] width 116 height 29
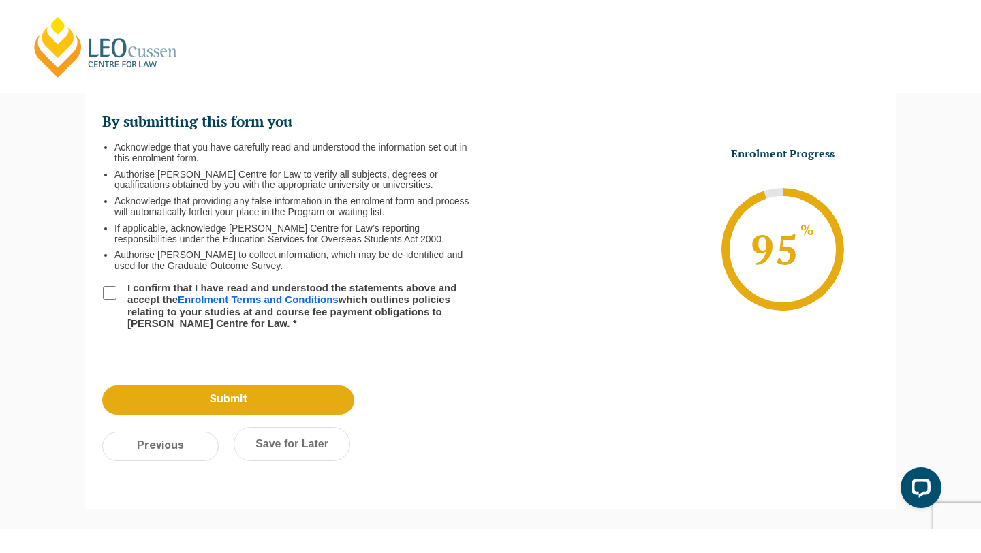
scroll to position [118, 0]
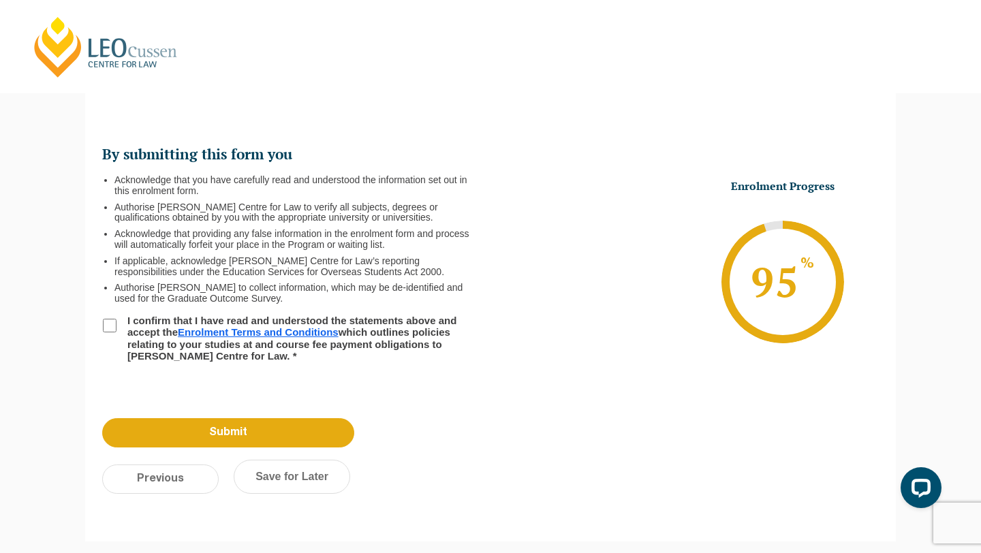
click at [106, 323] on input "I confirm that I have read and understood the statements above and accept the E…" at bounding box center [110, 326] width 14 height 14
checkbox input "true"
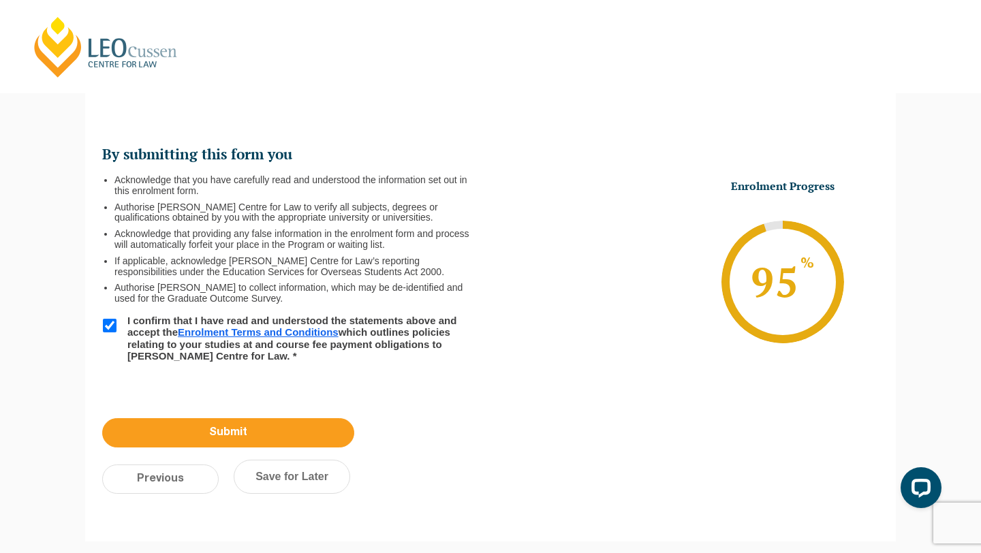
click at [263, 434] on input "Submit" at bounding box center [228, 432] width 252 height 29
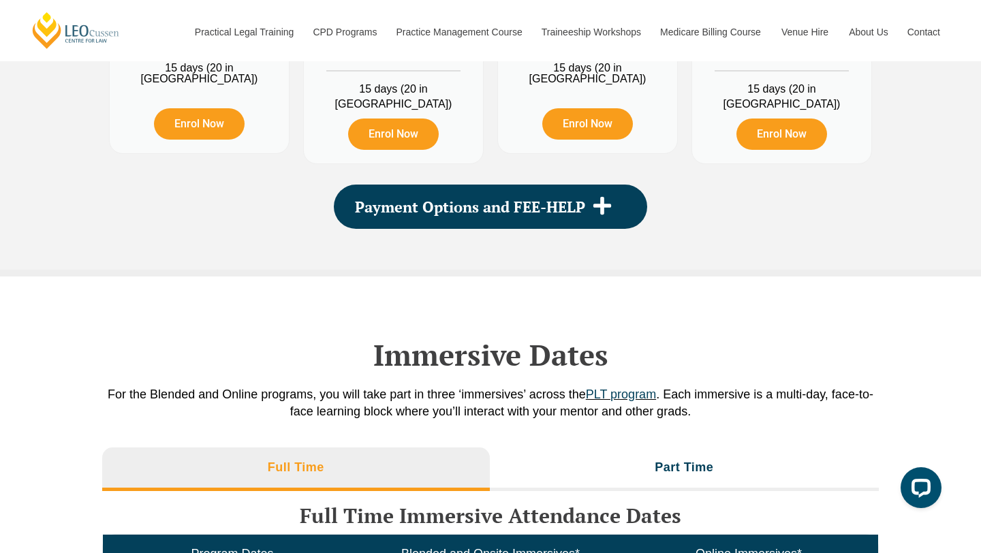
scroll to position [1823, 0]
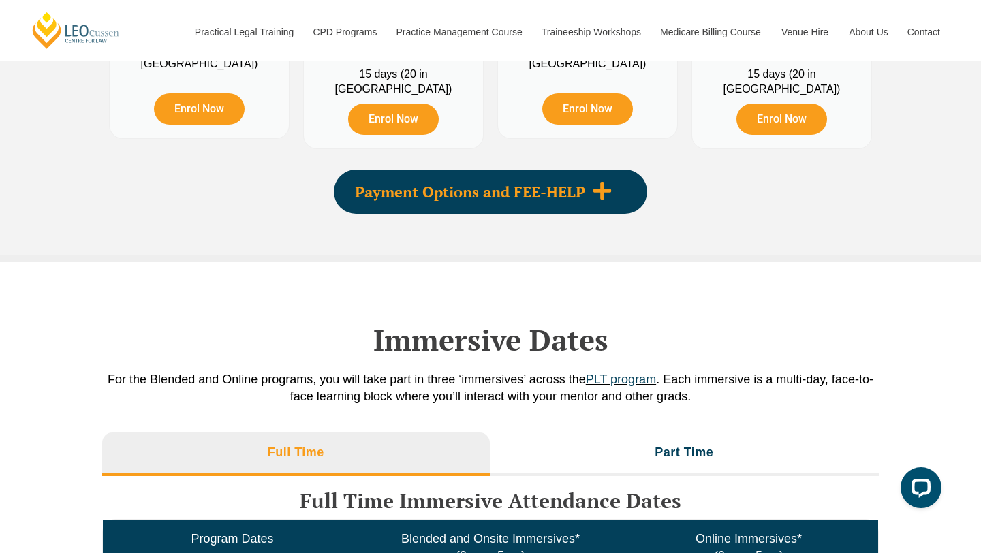
click at [591, 190] on span at bounding box center [602, 191] width 34 height 22
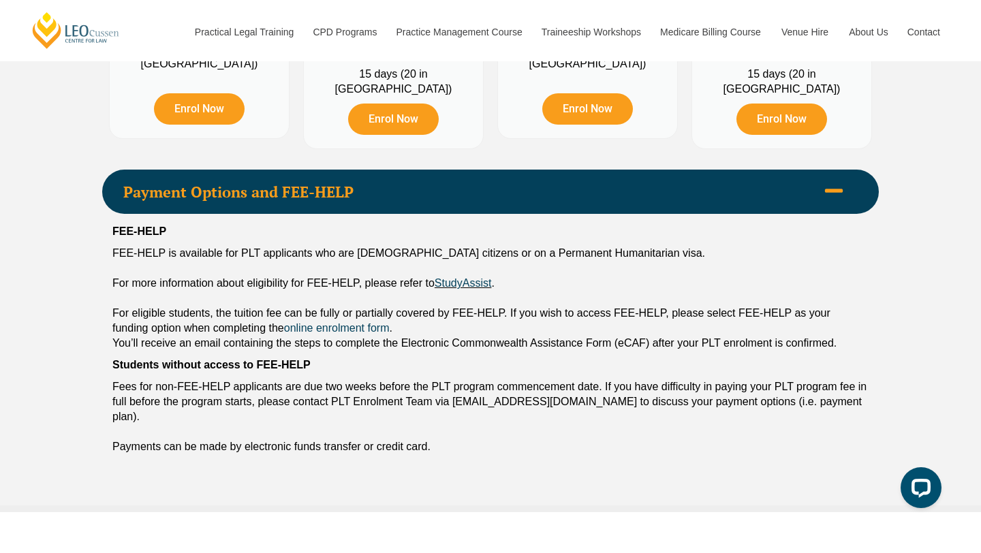
click at [496, 259] on div "FEE-HELP is available for PLT applicants who are Australian citizens or on a Pe…" at bounding box center [490, 253] width 756 height 15
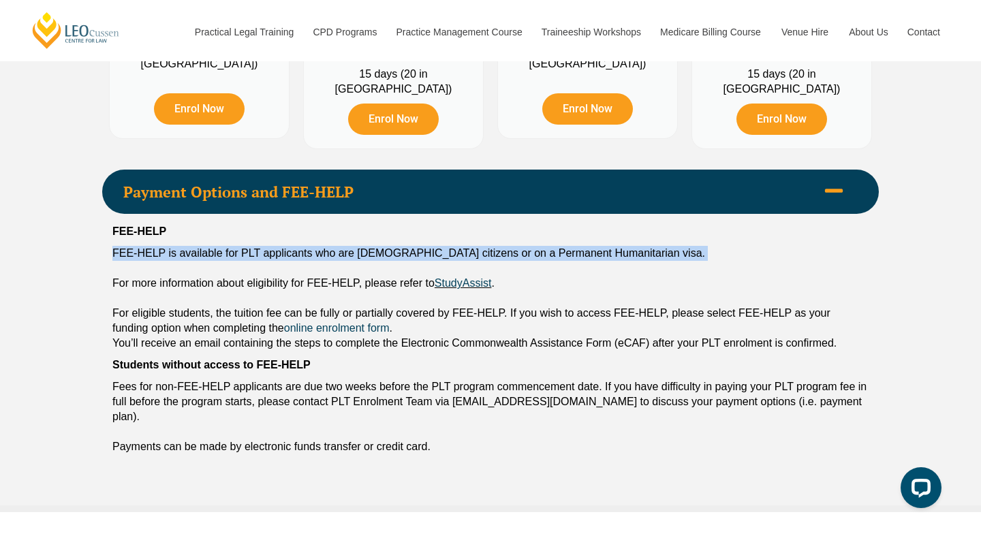
click at [506, 260] on div "FEE-HELP is available for PLT applicants who are Australian citizens or on a Pe…" at bounding box center [490, 253] width 756 height 15
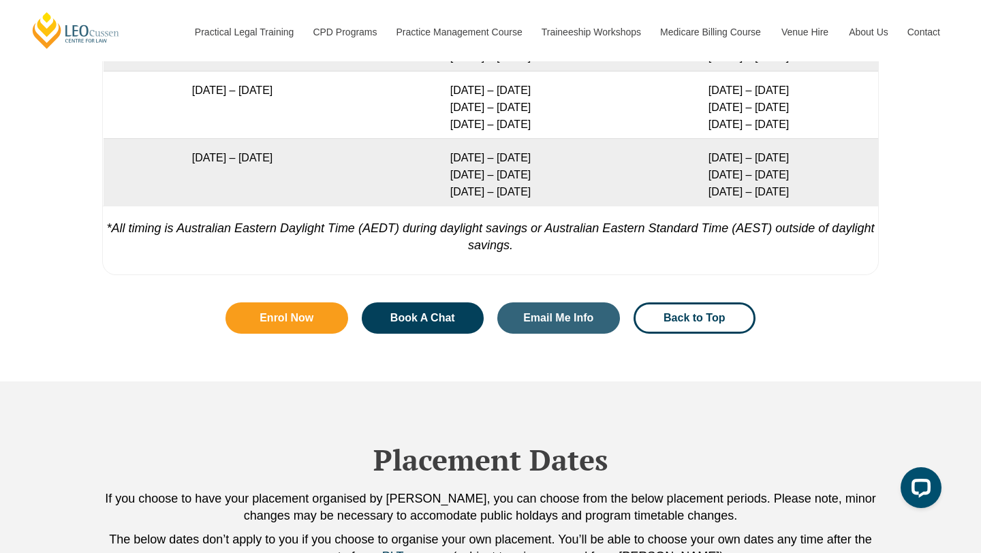
scroll to position [3141, 0]
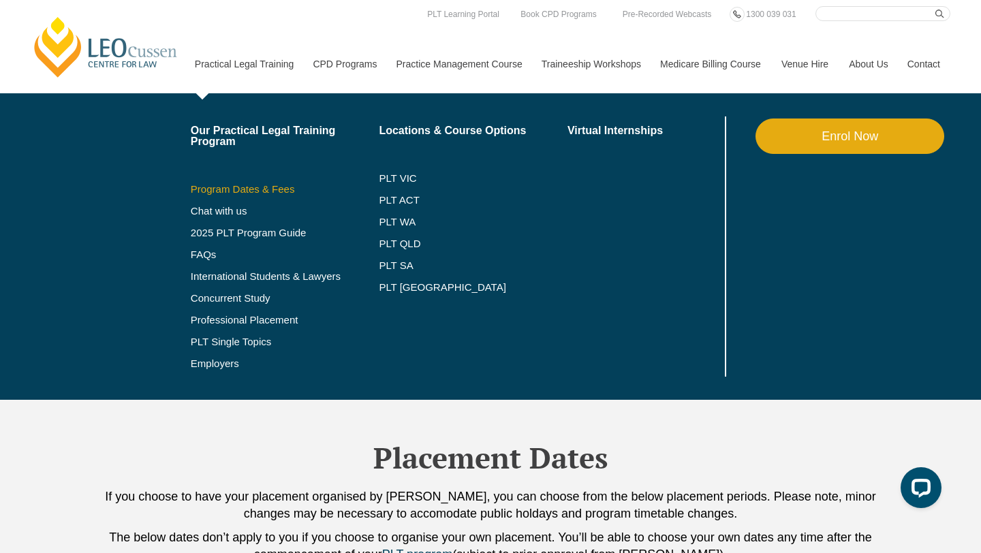
click at [211, 189] on link "Program Dates & Fees" at bounding box center [285, 189] width 189 height 11
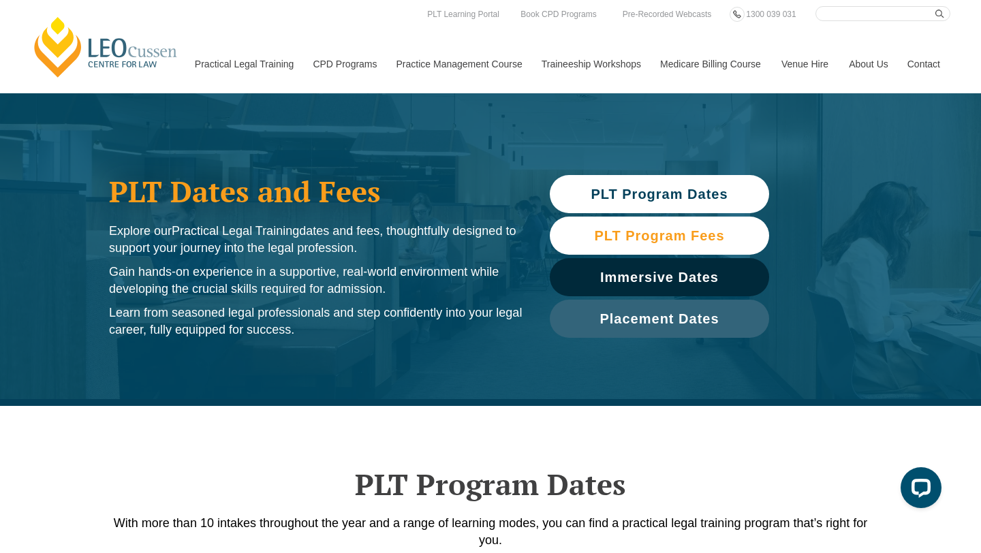
click at [656, 229] on span "PLT Program Fees" at bounding box center [659, 236] width 130 height 14
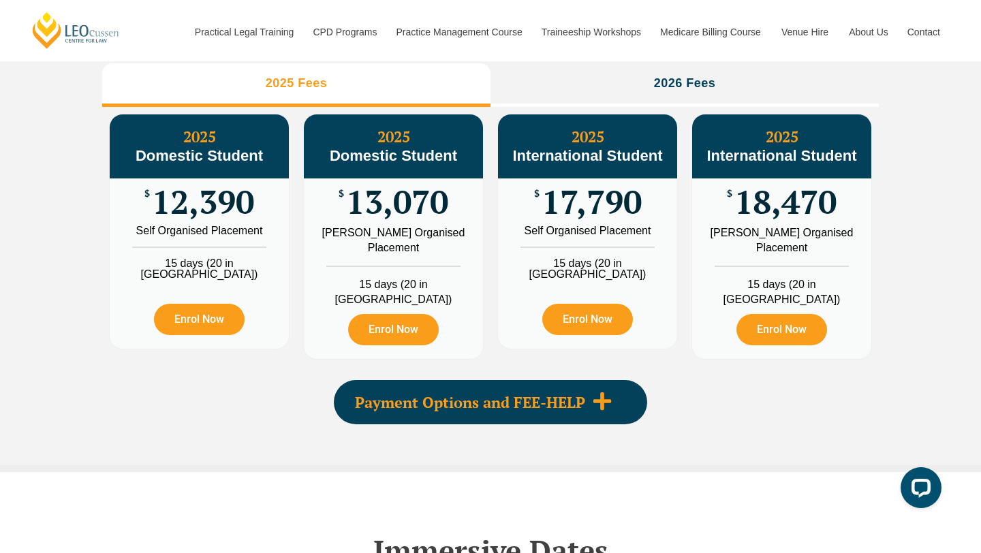
scroll to position [1579, 0]
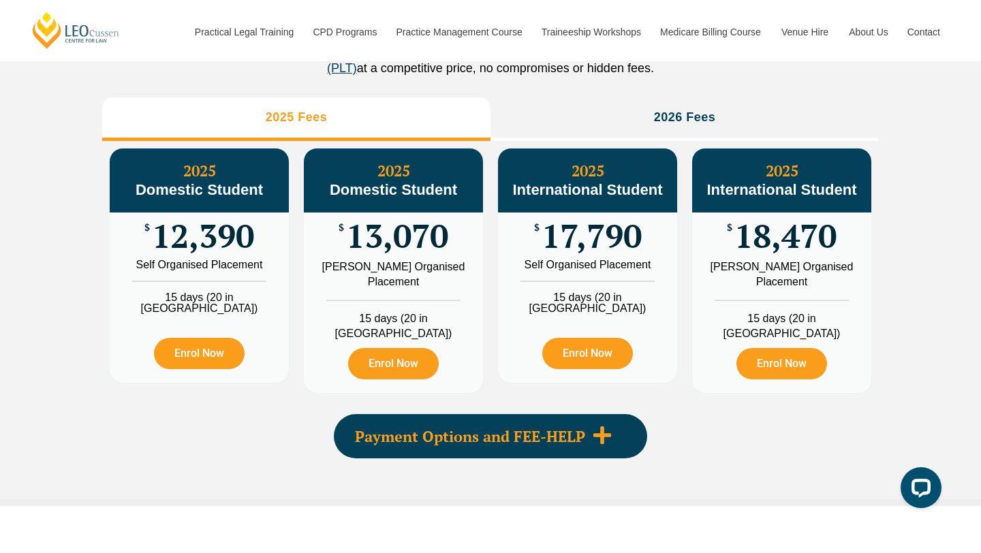
click at [526, 439] on span "Payment Options and FEE-HELP" at bounding box center [470, 436] width 230 height 15
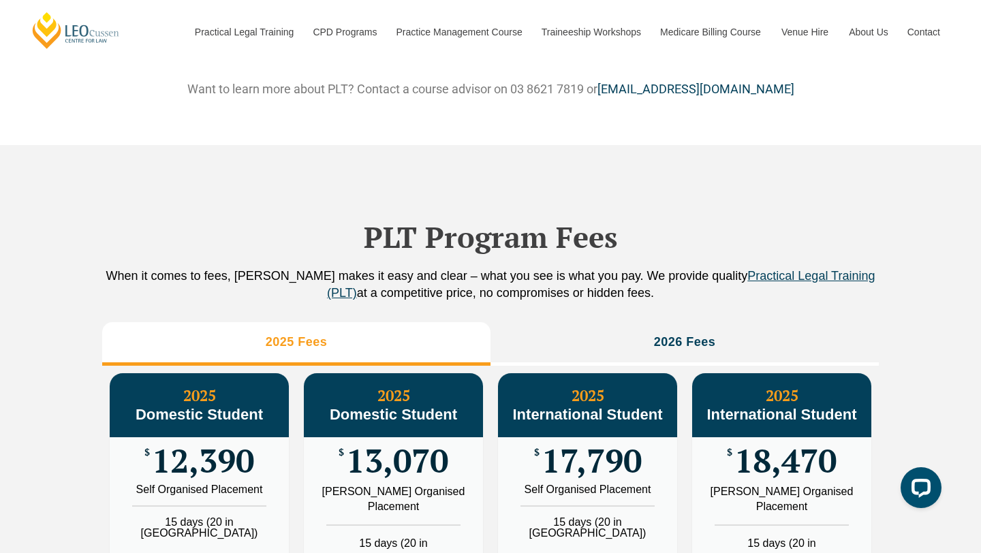
scroll to position [1476, 0]
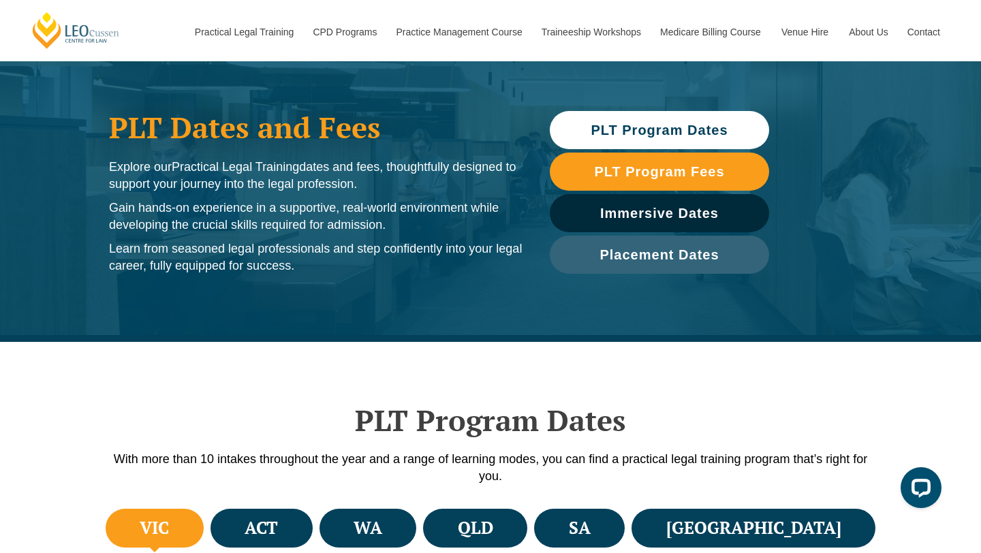
scroll to position [9, 0]
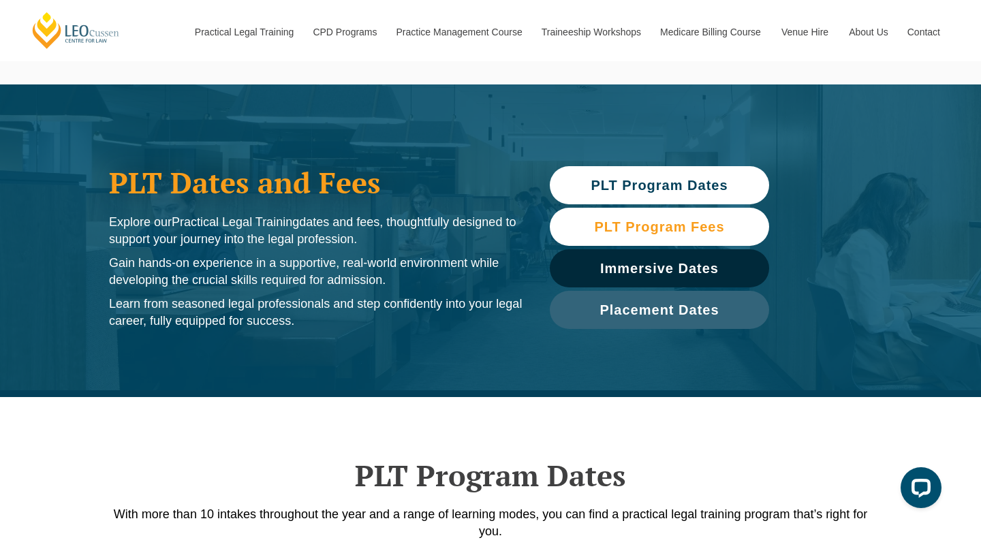
click at [630, 222] on span "PLT Program Fees" at bounding box center [659, 227] width 130 height 14
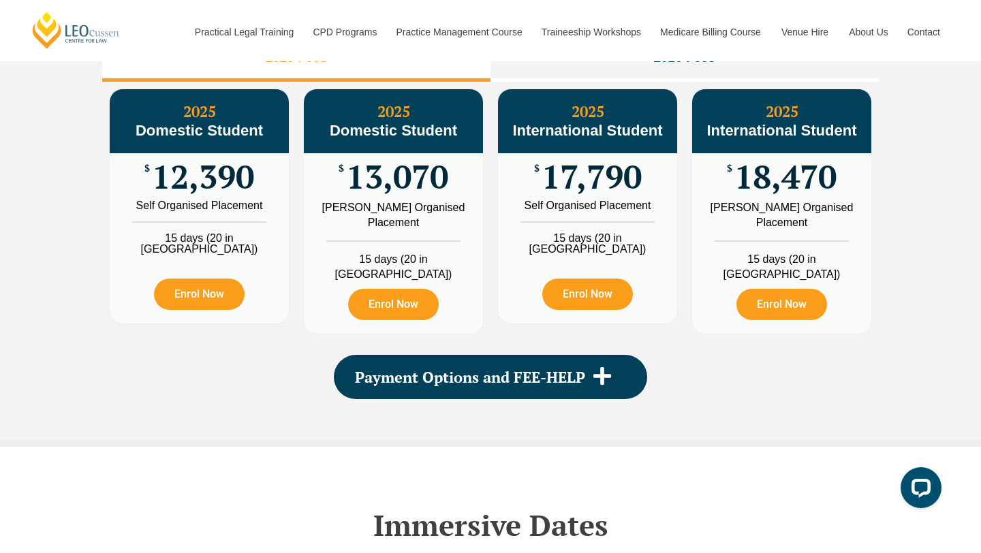
scroll to position [1640, 0]
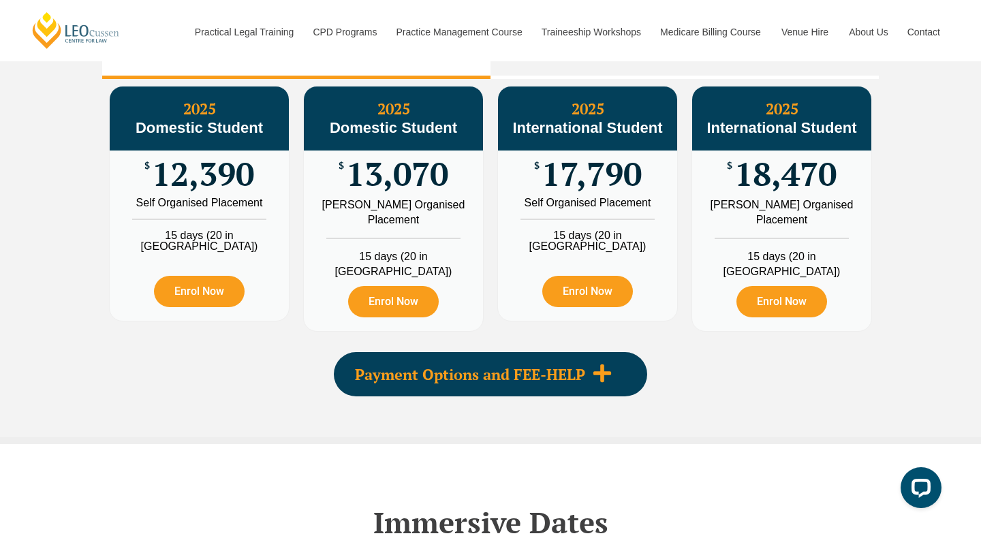
click at [582, 379] on span "Payment Options and FEE-HELP" at bounding box center [470, 374] width 230 height 15
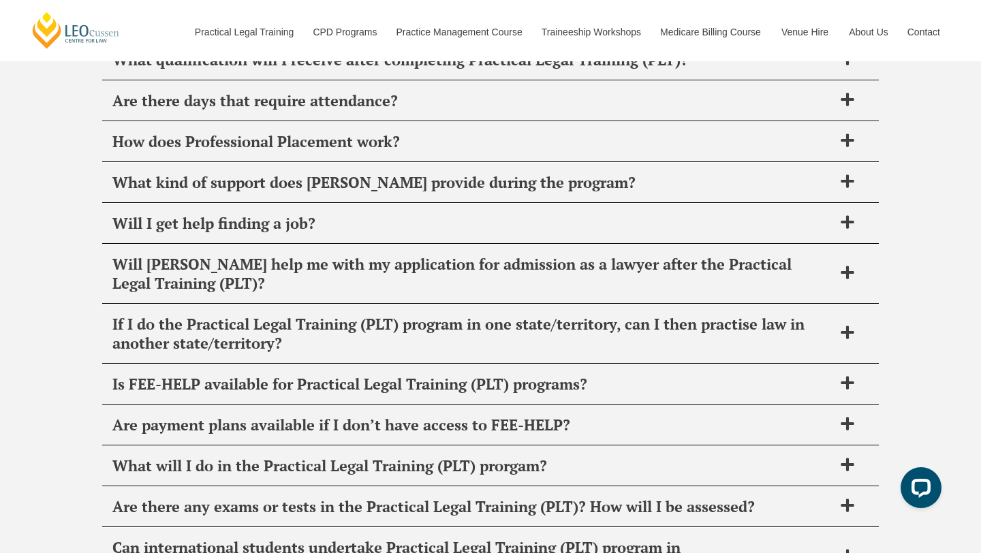
scroll to position [5739, 0]
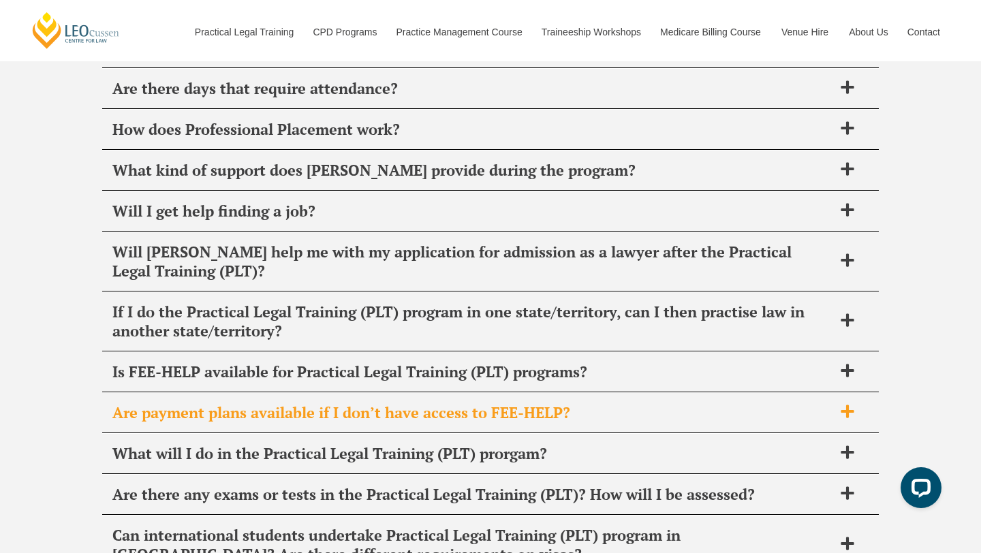
click at [557, 403] on span "Are payment plans available if I don’t have access to FEE-HELP?" at bounding box center [472, 412] width 720 height 19
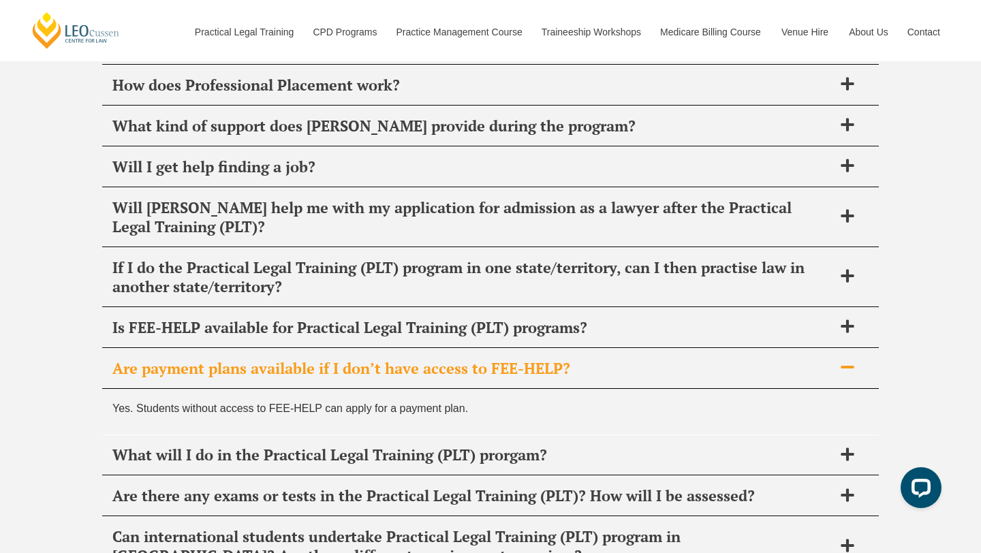
scroll to position [5786, 0]
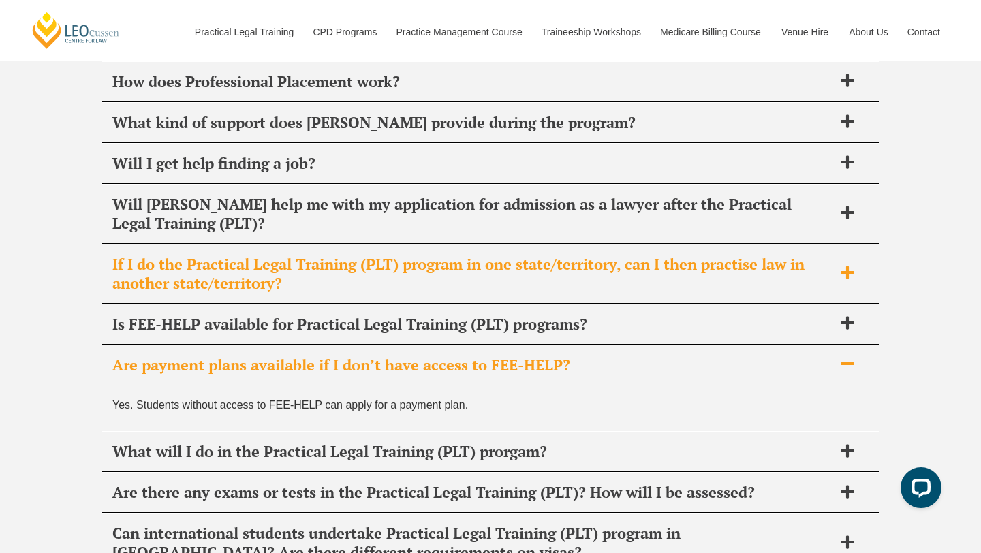
click at [533, 255] on span "If I do the Practical Legal Training (PLT) program in one state/territory, can …" at bounding box center [472, 274] width 720 height 38
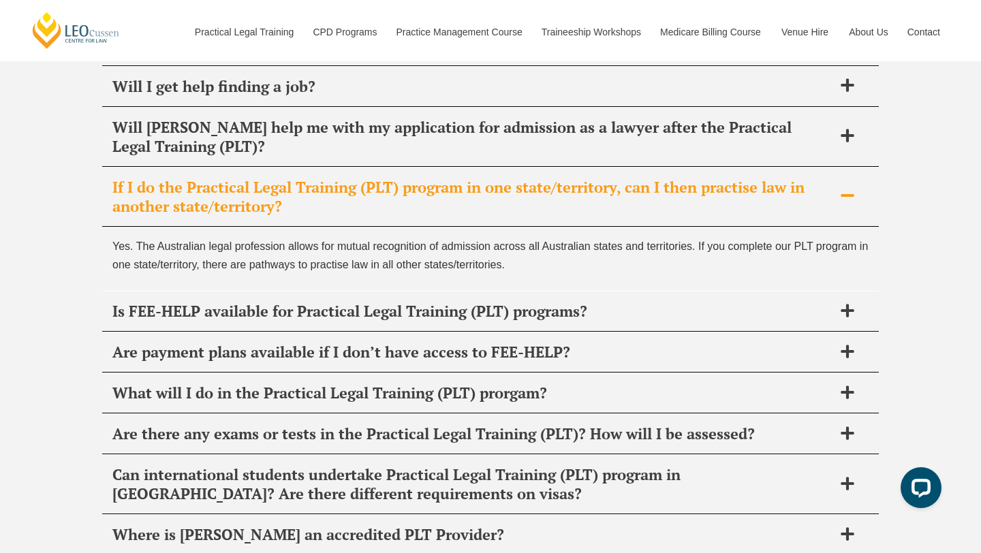
scroll to position [5952, 0]
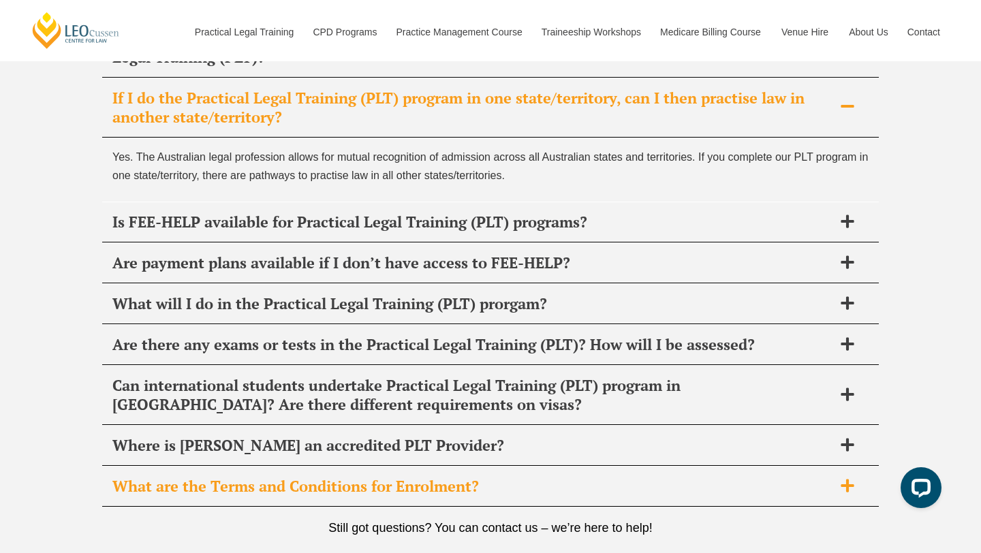
click at [412, 470] on div "What are the Terms and Conditions for Enrolment?" at bounding box center [490, 486] width 776 height 40
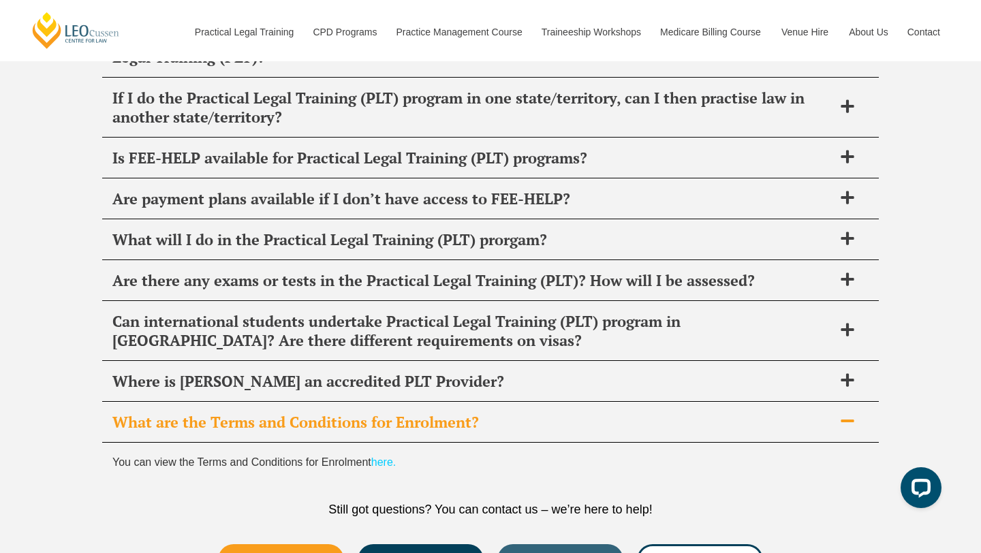
click at [392, 456] on link "here." at bounding box center [383, 462] width 25 height 12
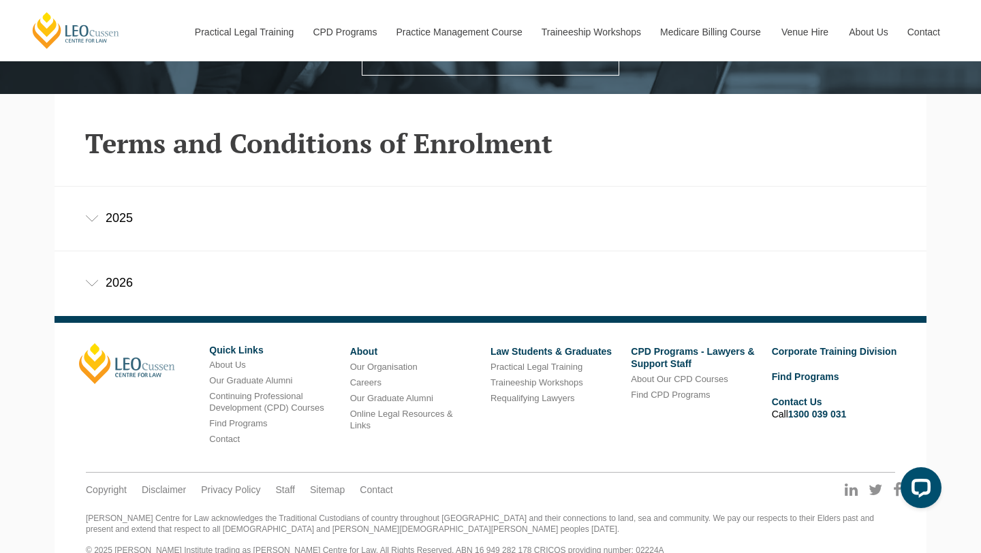
scroll to position [306, 0]
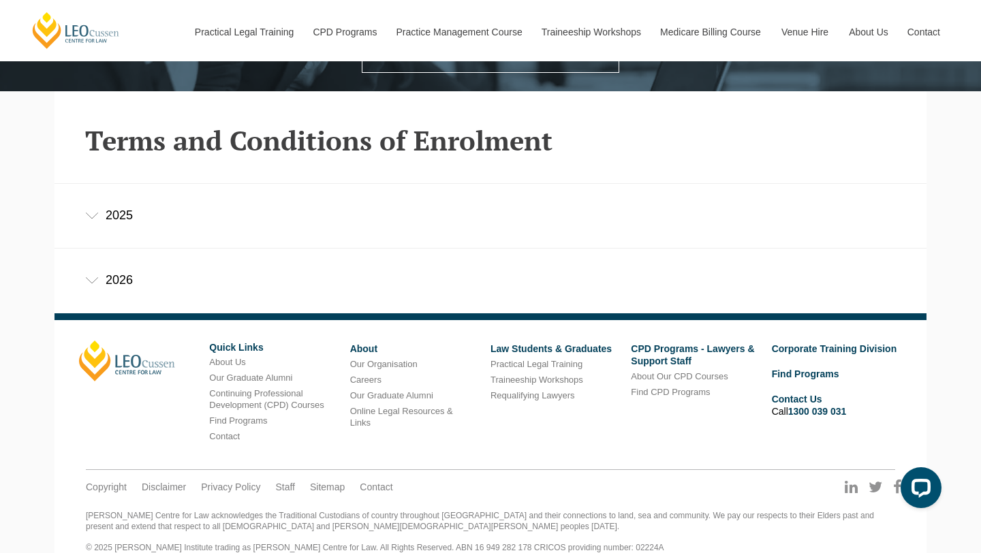
click at [147, 226] on div "2025" at bounding box center [490, 215] width 872 height 63
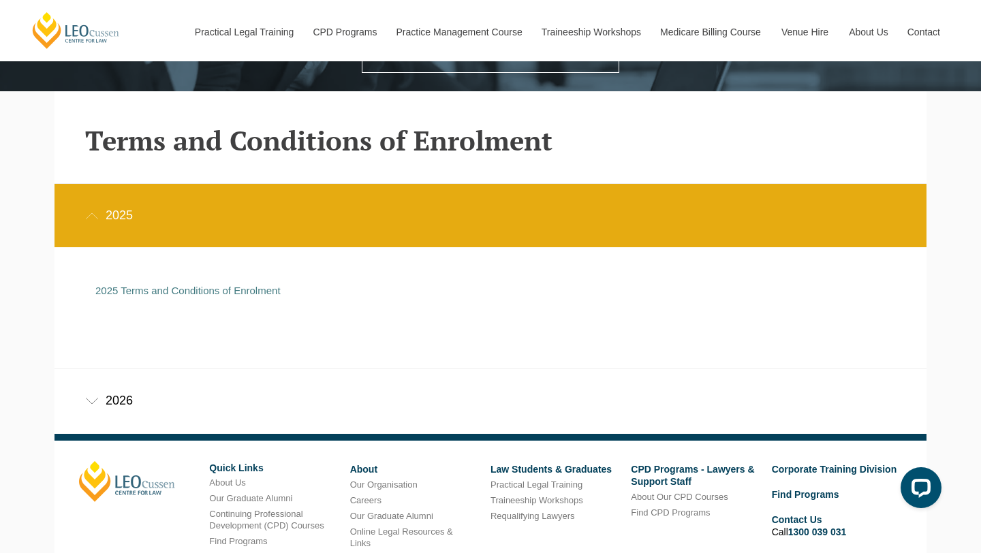
click at [199, 284] on div "2025 Terms and Conditions of Enrolment" at bounding box center [480, 290] width 770 height 39
click at [196, 291] on link "2025 Terms and Conditions of Enrolment" at bounding box center [187, 291] width 185 height 12
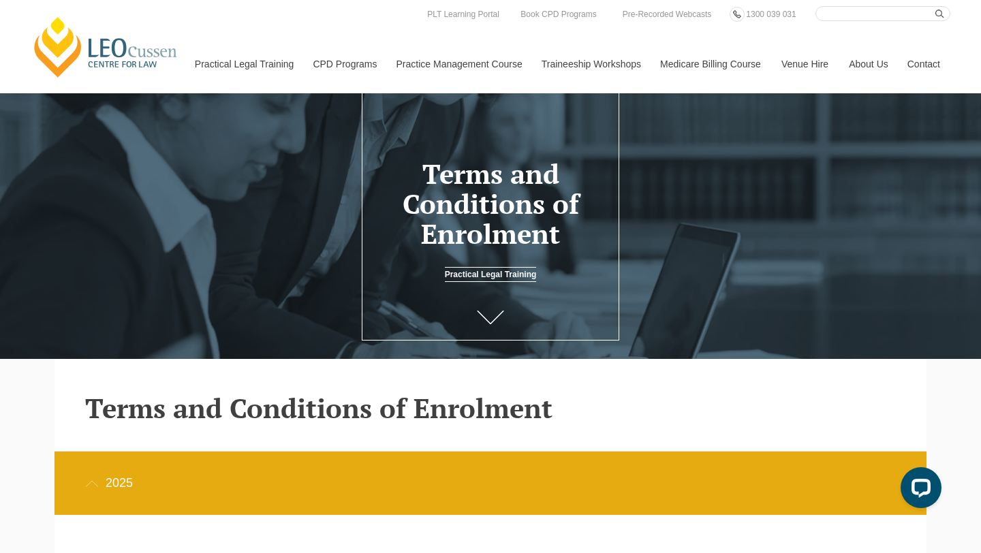
scroll to position [0, 0]
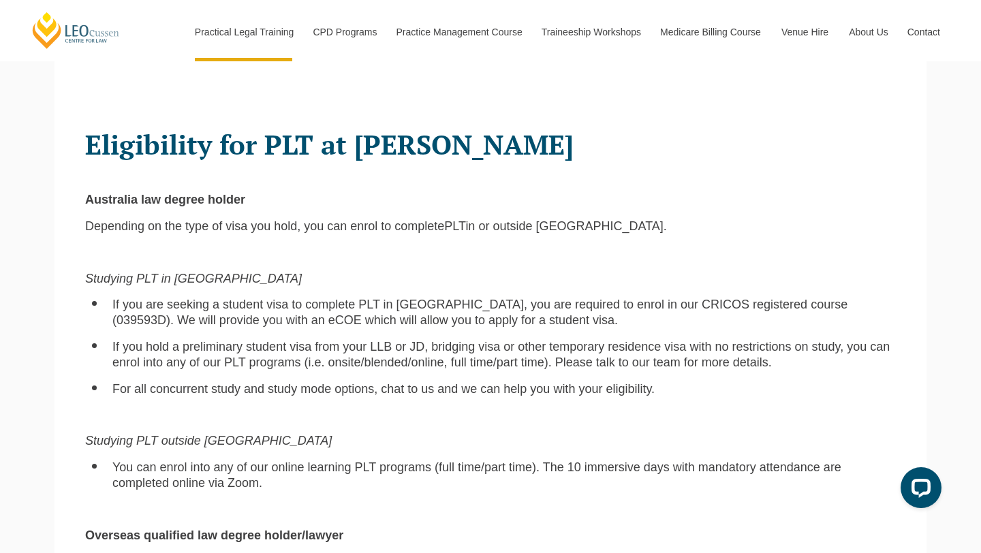
scroll to position [831, 0]
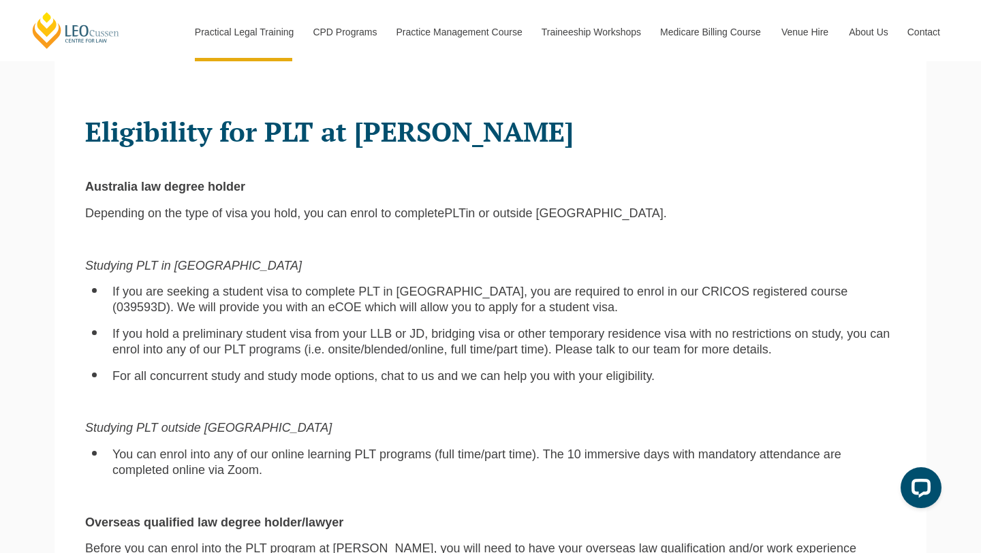
click at [390, 287] on span "If you are seeking a student visa to complete PLT in [GEOGRAPHIC_DATA], you are…" at bounding box center [479, 299] width 735 height 29
click at [390, 287] on span "If you are seeking a student visa to complete PLT in Australia, you are require…" at bounding box center [479, 299] width 735 height 29
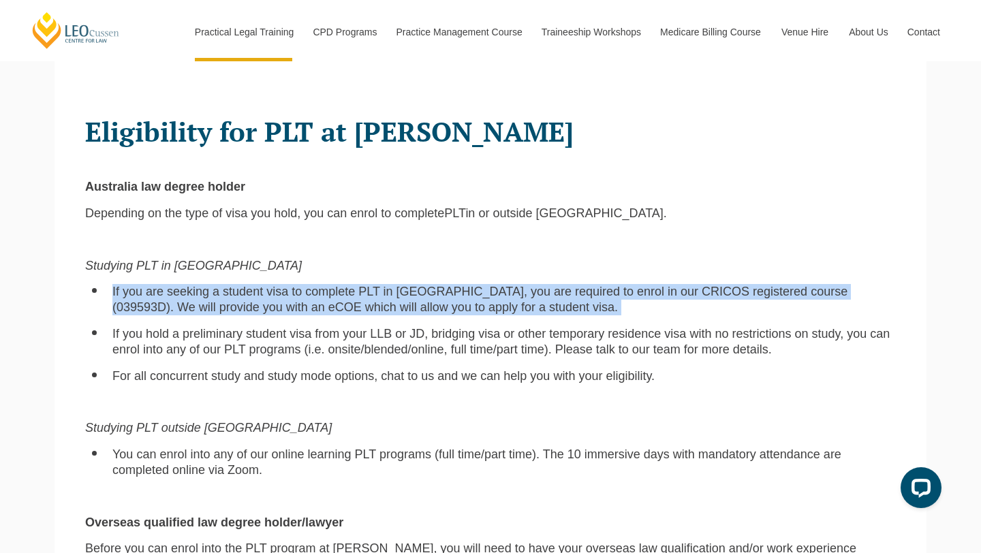
click at [366, 327] on span "If you hold a preliminary student visa from your LLB or JD, bridging visa or ot…" at bounding box center [500, 341] width 777 height 29
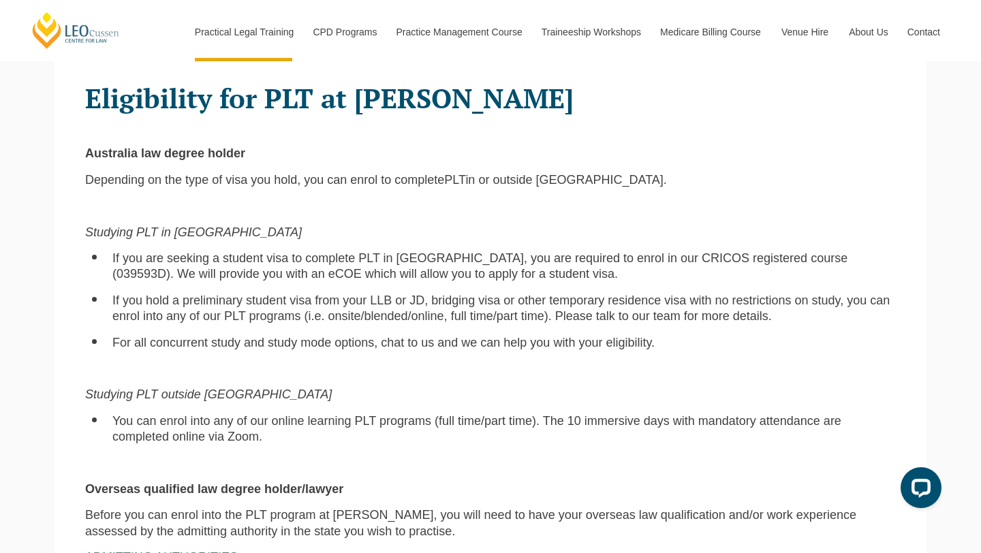
scroll to position [878, 0]
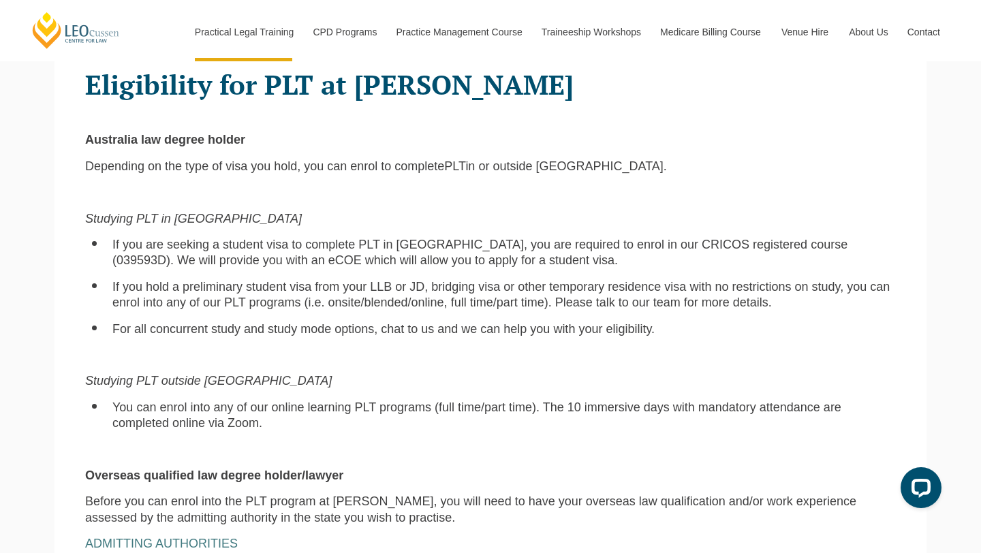
click at [303, 400] on span "You can enrol into any of our online learning PLT programs (full time/part time…" at bounding box center [476, 414] width 729 height 29
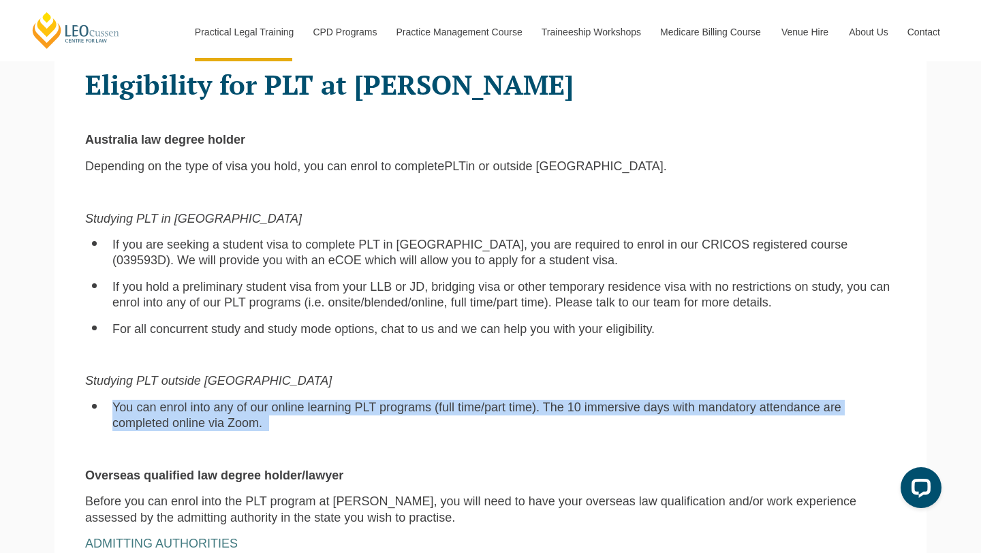
click at [319, 400] on span "You can enrol into any of our online learning PLT programs (full time/part time…" at bounding box center [476, 414] width 729 height 29
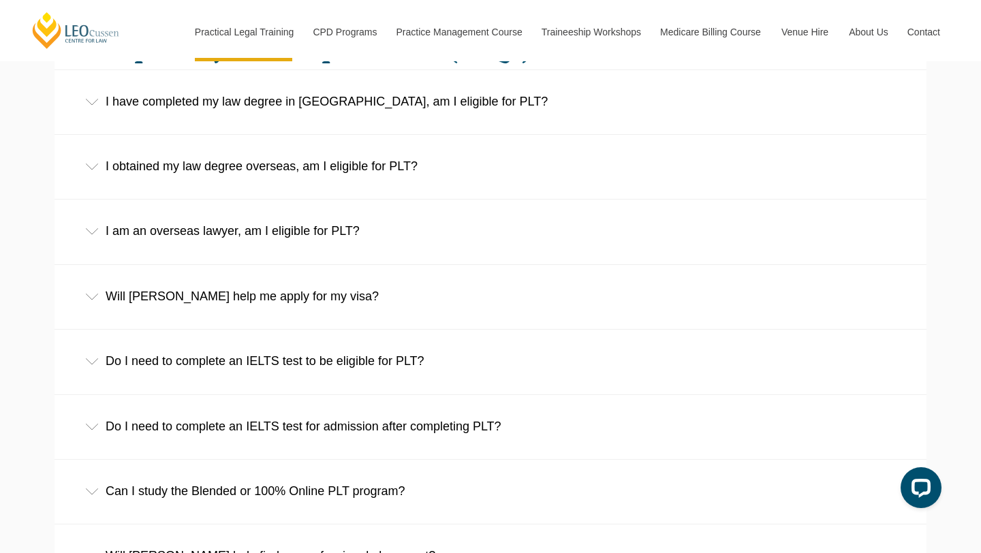
scroll to position [2158, 0]
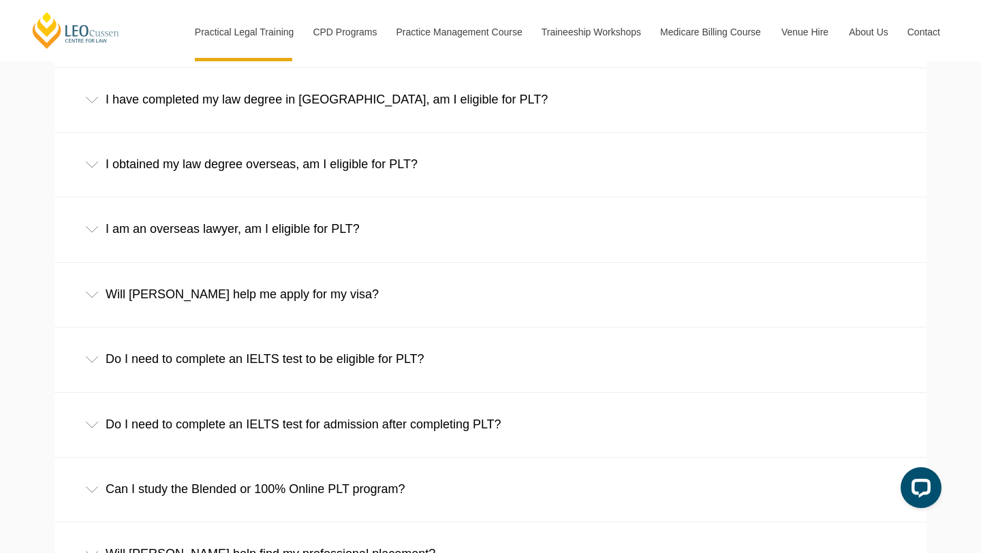
click at [421, 291] on div "Will Leo Cussen help me apply for my visa?" at bounding box center [490, 294] width 872 height 63
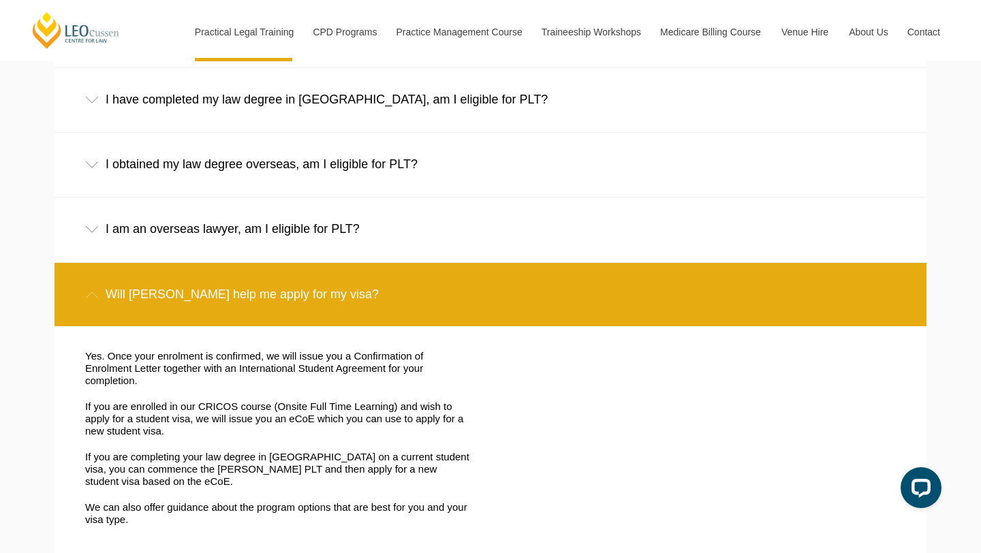
click at [421, 291] on div "Will Leo Cussen help me apply for my visa?" at bounding box center [490, 294] width 872 height 63
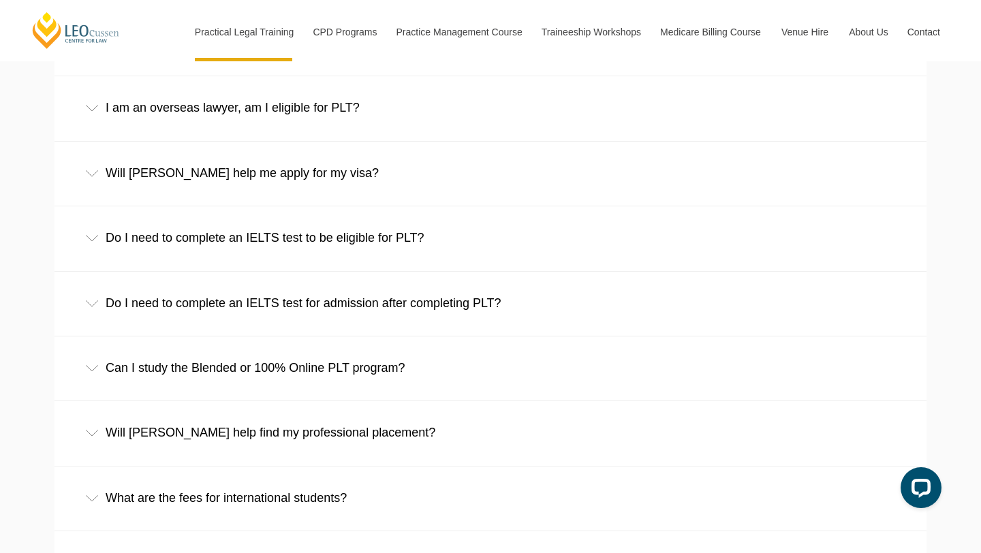
scroll to position [2285, 0]
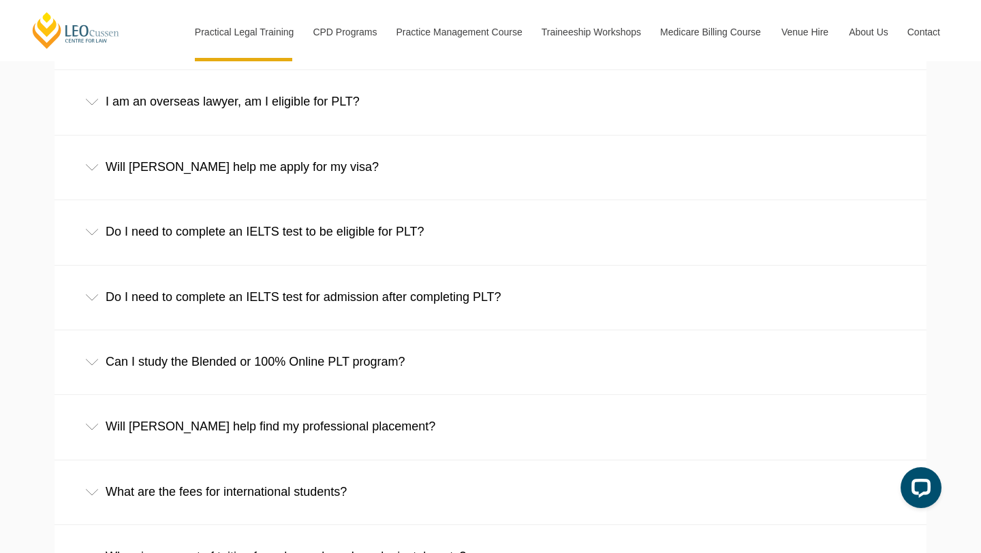
click at [377, 364] on div "Can I study the Blended or 100% Online PLT program?" at bounding box center [490, 361] width 872 height 63
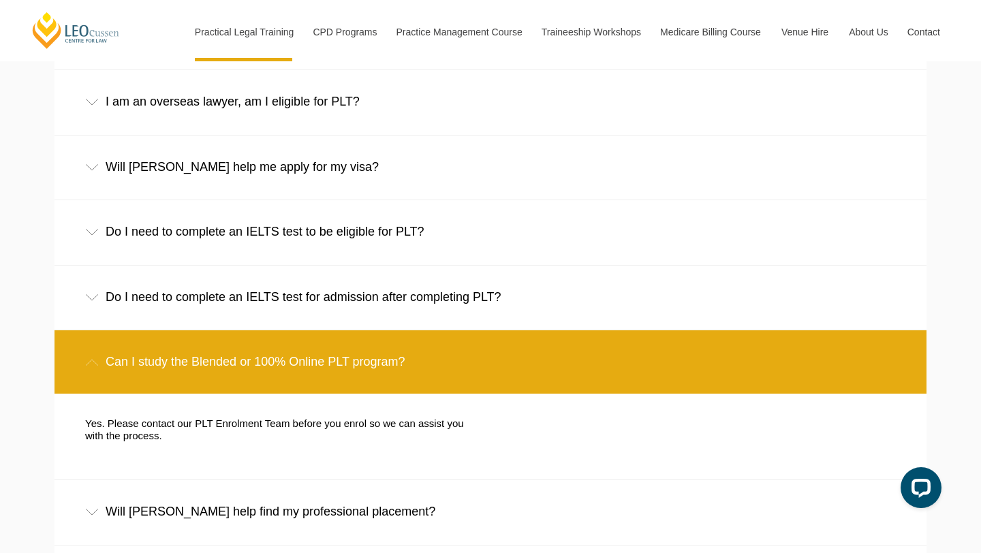
click at [392, 345] on div "Can I study the Blended or 100% Online PLT program?" at bounding box center [490, 361] width 872 height 63
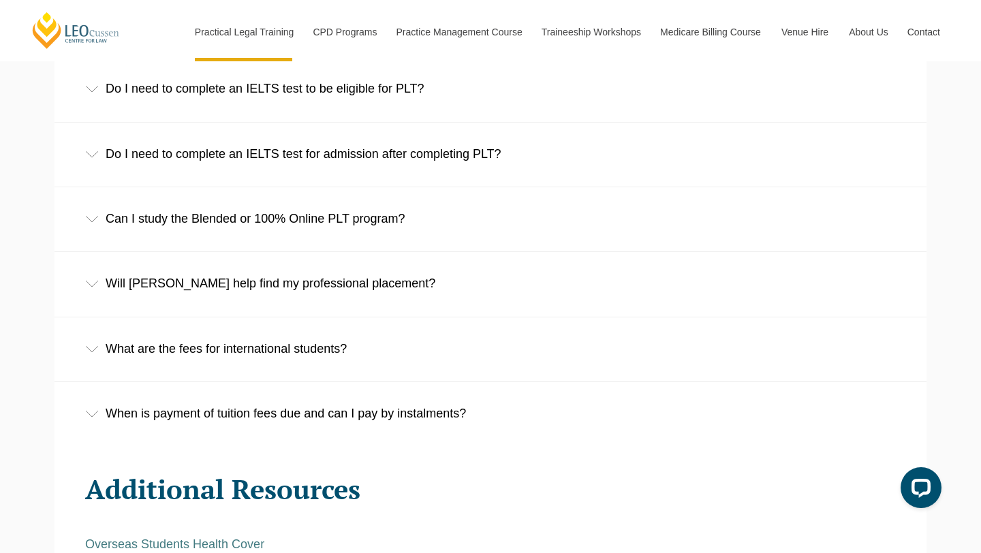
scroll to position [2430, 0]
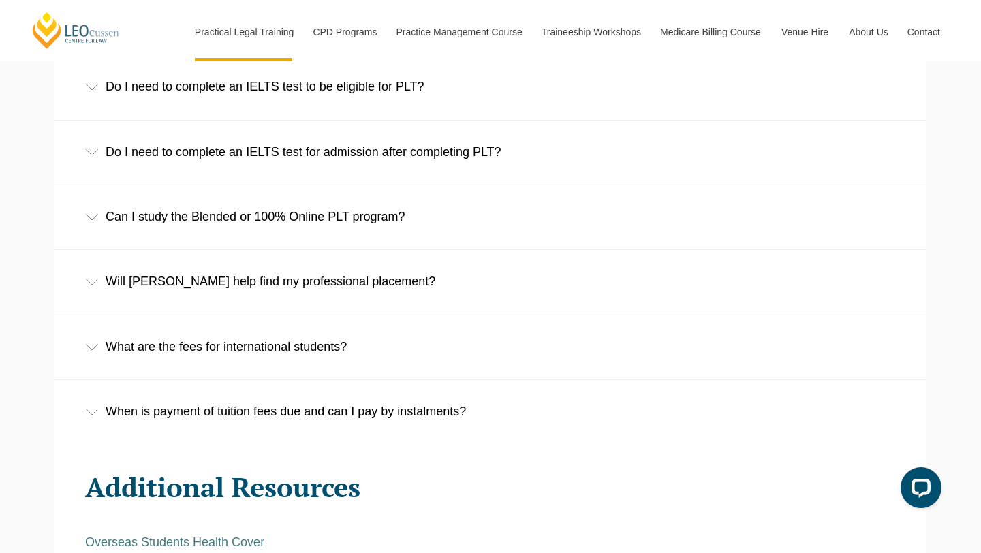
click at [372, 353] on div "What are the fees for international students?" at bounding box center [490, 346] width 872 height 63
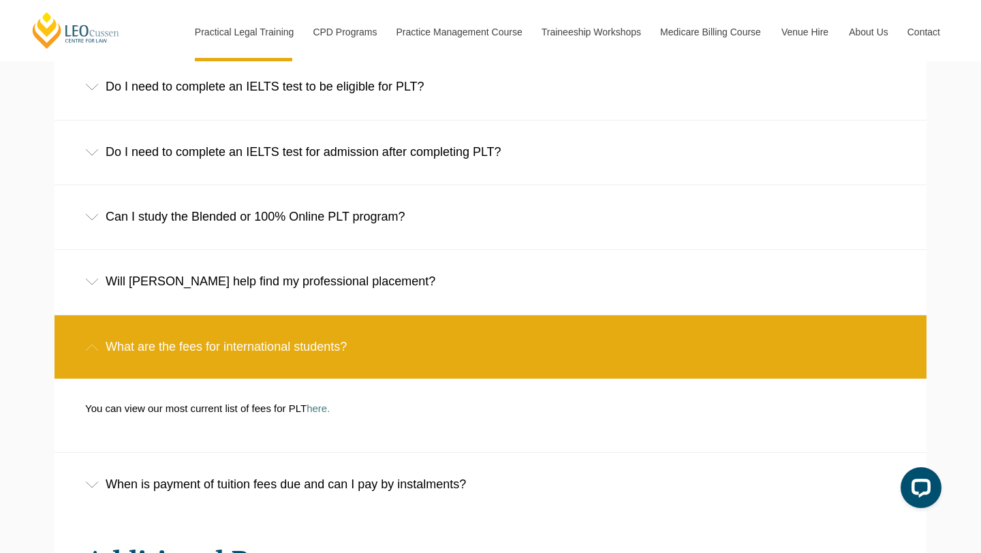
click at [368, 346] on div "What are the fees for international students?" at bounding box center [490, 346] width 872 height 63
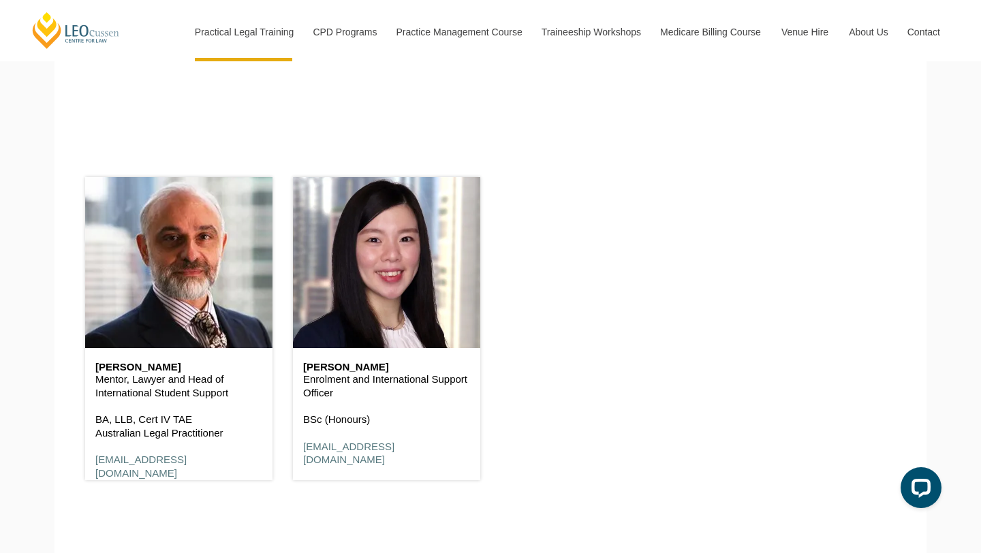
scroll to position [1418, 0]
